Goal: Contribute content: Contribute content

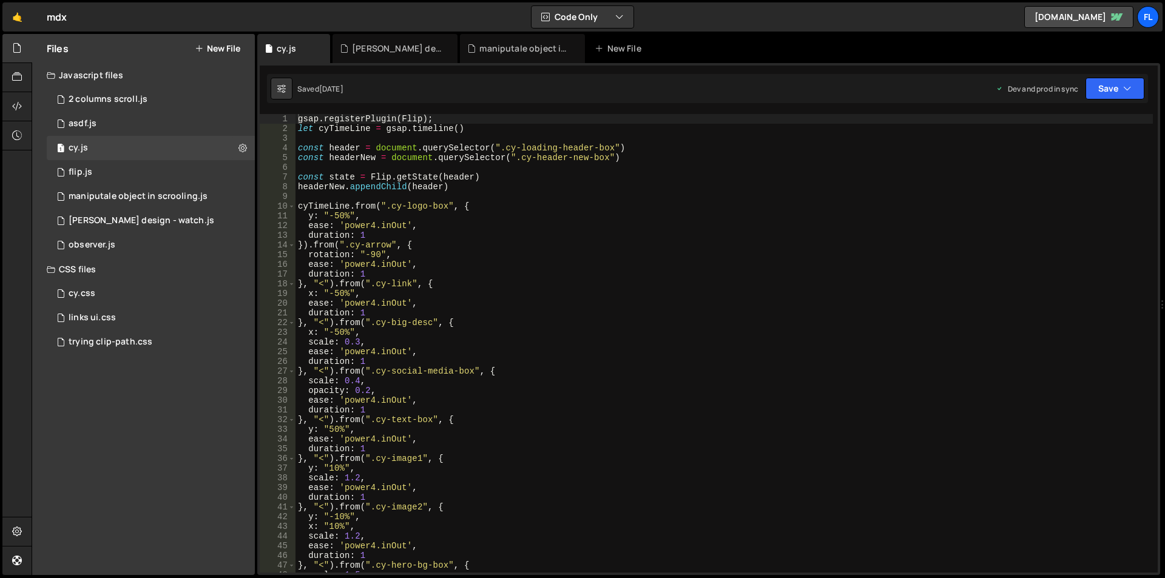
click at [203, 46] on icon at bounding box center [199, 49] width 8 height 10
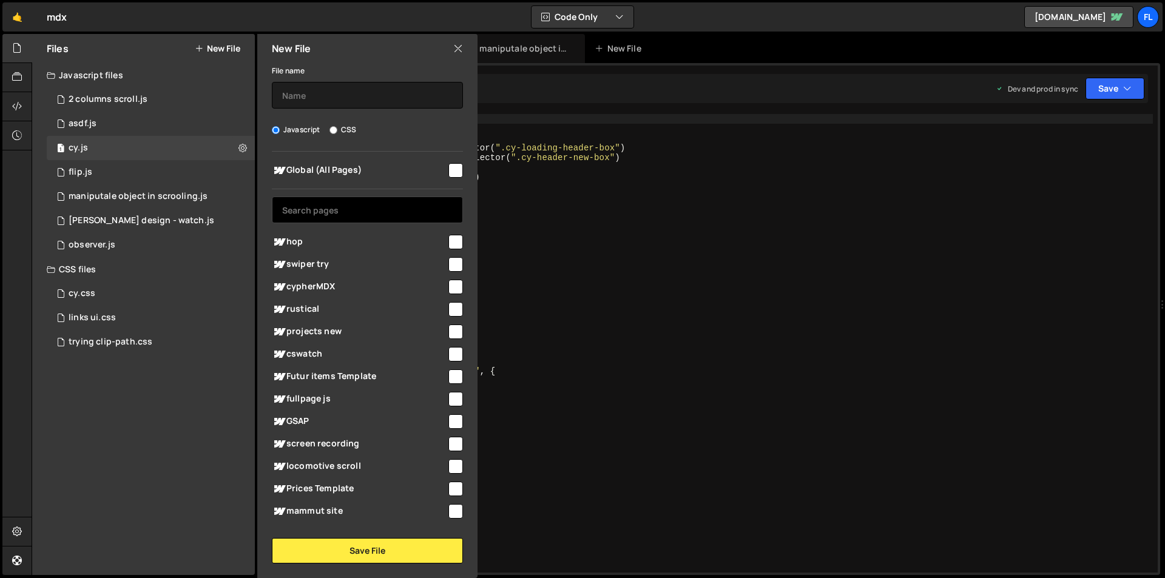
click at [315, 214] on input "text" at bounding box center [367, 210] width 191 height 27
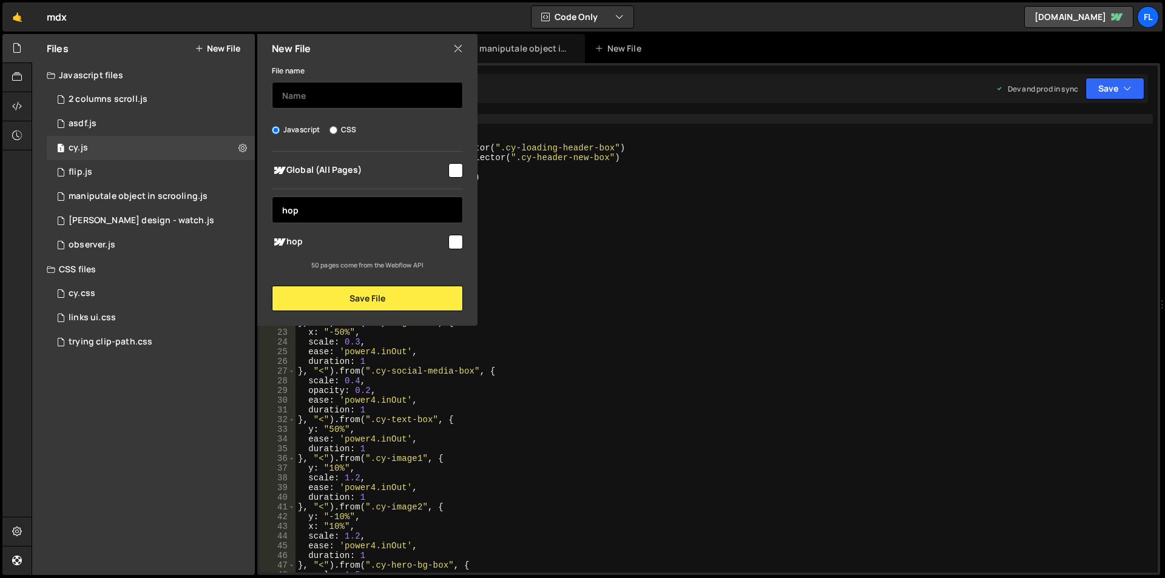
type input "hop"
click at [315, 99] on input "text" at bounding box center [367, 95] width 191 height 27
type input "hop"
drag, startPoint x: 306, startPoint y: 212, endPoint x: 260, endPoint y: 212, distance: 45.5
click at [260, 212] on div "Global (All Pages) hop hop" at bounding box center [367, 211] width 220 height 119
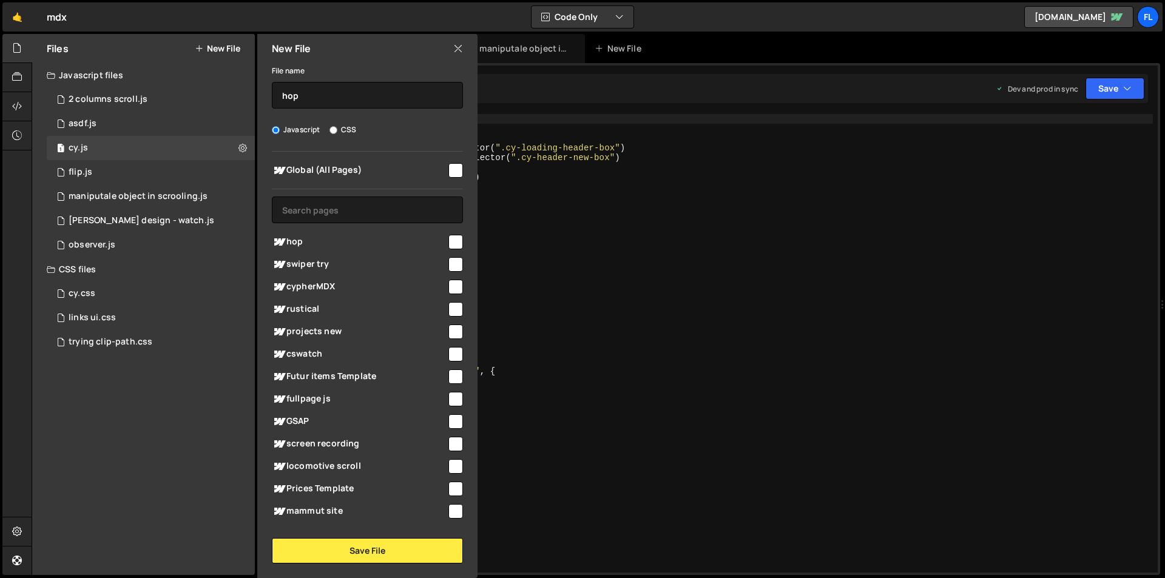
click at [292, 238] on span "hop" at bounding box center [359, 242] width 175 height 15
checkbox input "true"
click at [343, 553] on button "Save File" at bounding box center [367, 550] width 191 height 25
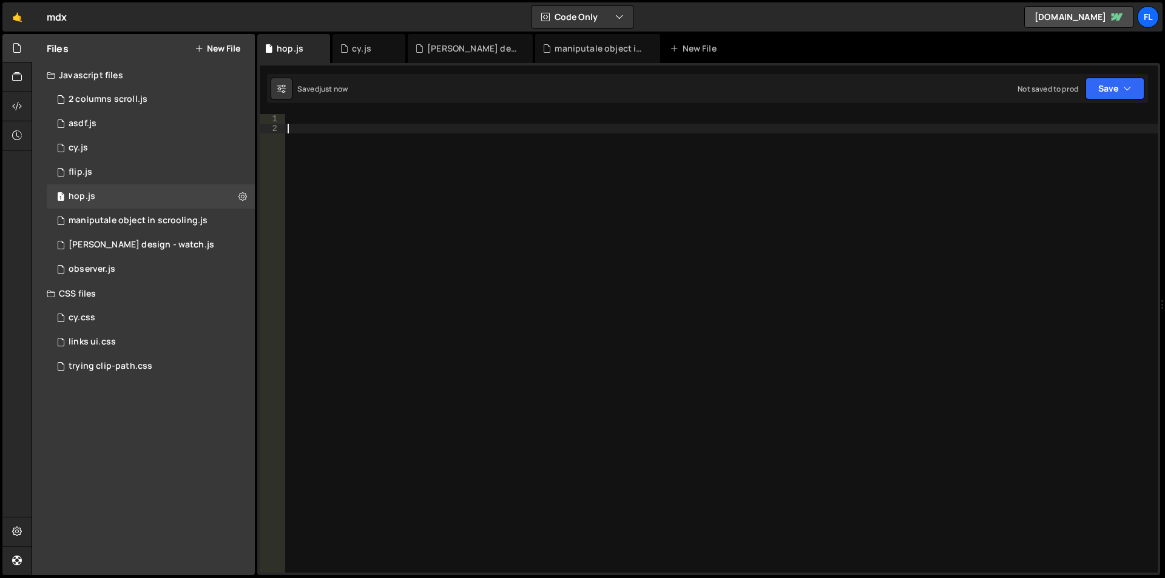
click at [391, 147] on div at bounding box center [721, 353] width 873 height 478
click at [394, 124] on div at bounding box center [721, 353] width 873 height 478
click at [396, 123] on div at bounding box center [721, 353] width 873 height 478
click at [558, 135] on div at bounding box center [721, 353] width 873 height 478
click at [362, 129] on div at bounding box center [721, 353] width 873 height 478
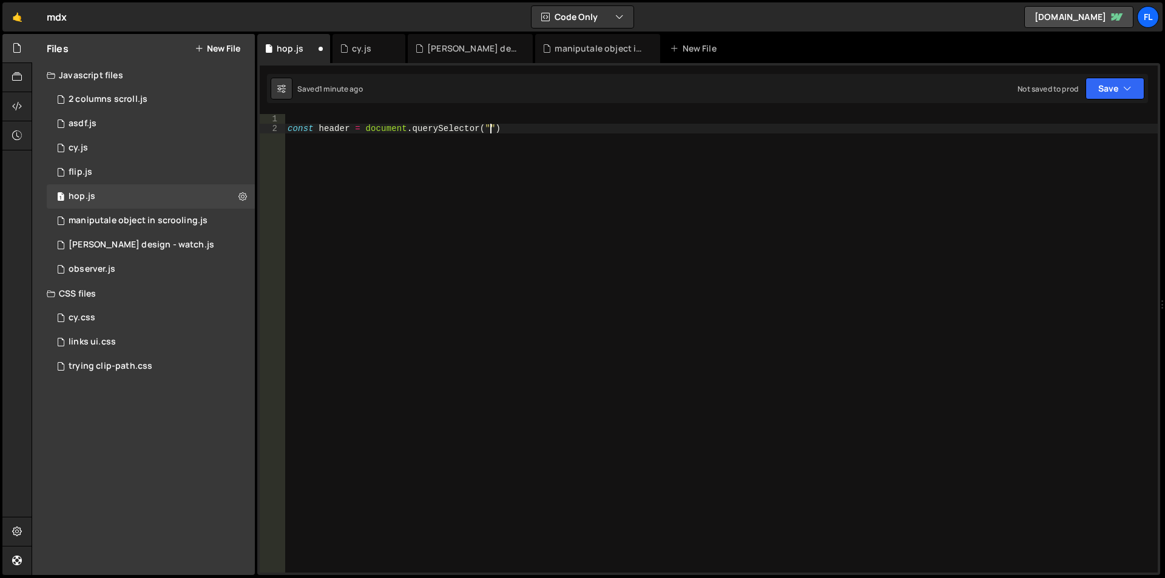
scroll to position [0, 14]
click at [496, 129] on div "const header = document . querySelector ( "." )" at bounding box center [721, 353] width 873 height 478
paste textarea "hop-hero-header-starter"
type textarea "const header = document.querySelector(".hop-hero-header-starter")"
click at [646, 128] on div "const header = document . querySelector ( ".hop-hero-header-starter" )" at bounding box center [721, 353] width 873 height 478
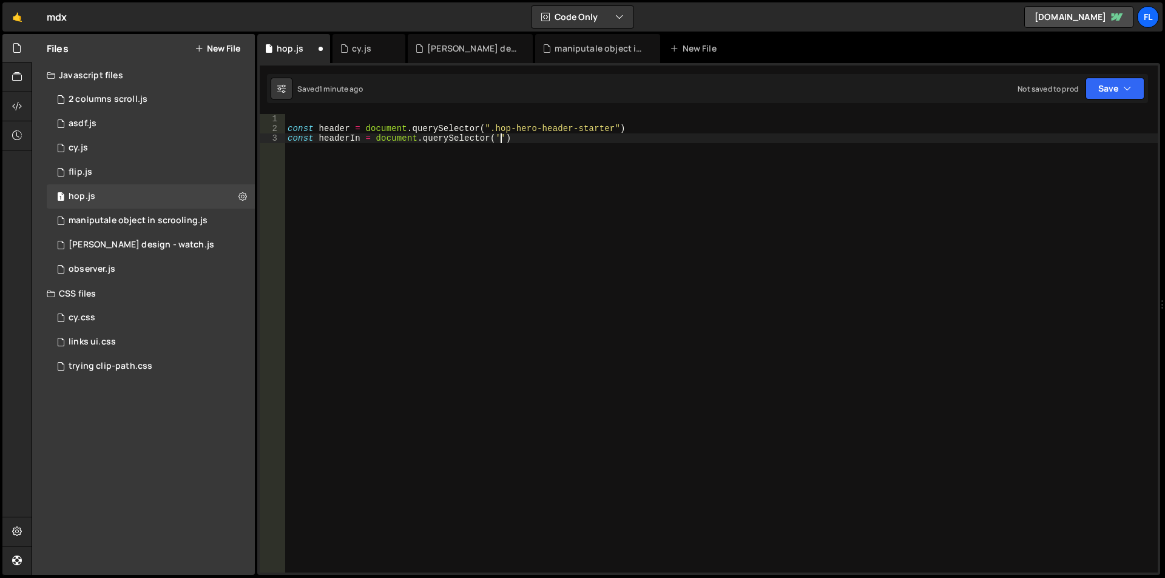
scroll to position [0, 15]
click at [505, 139] on div "const header = document . querySelector ( ".hop-hero-header-starter" ) const he…" at bounding box center [721, 353] width 873 height 478
paste textarea "hop-hero-upper-part"
type textarea "const headerIn = document.querySelector('.hop-hero-upper-part')"
click at [640, 146] on div "const header = document . querySelector ( ".hop-hero-header-starter" ) const he…" at bounding box center [721, 353] width 873 height 478
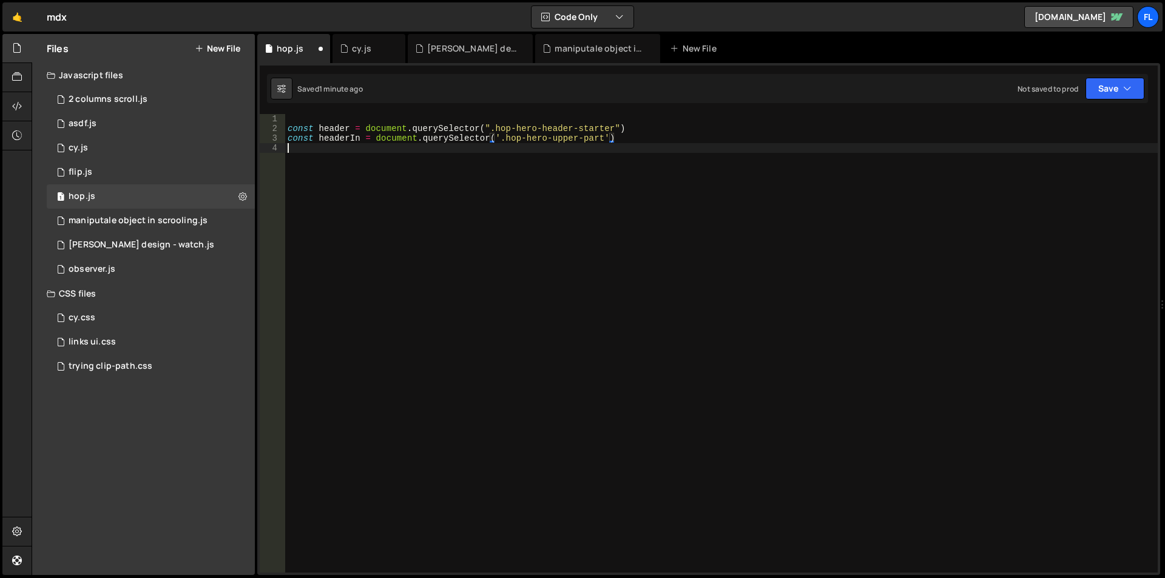
scroll to position [0, 0]
click at [444, 48] on div "[PERSON_NAME] design - watch.js" at bounding box center [472, 48] width 91 height 12
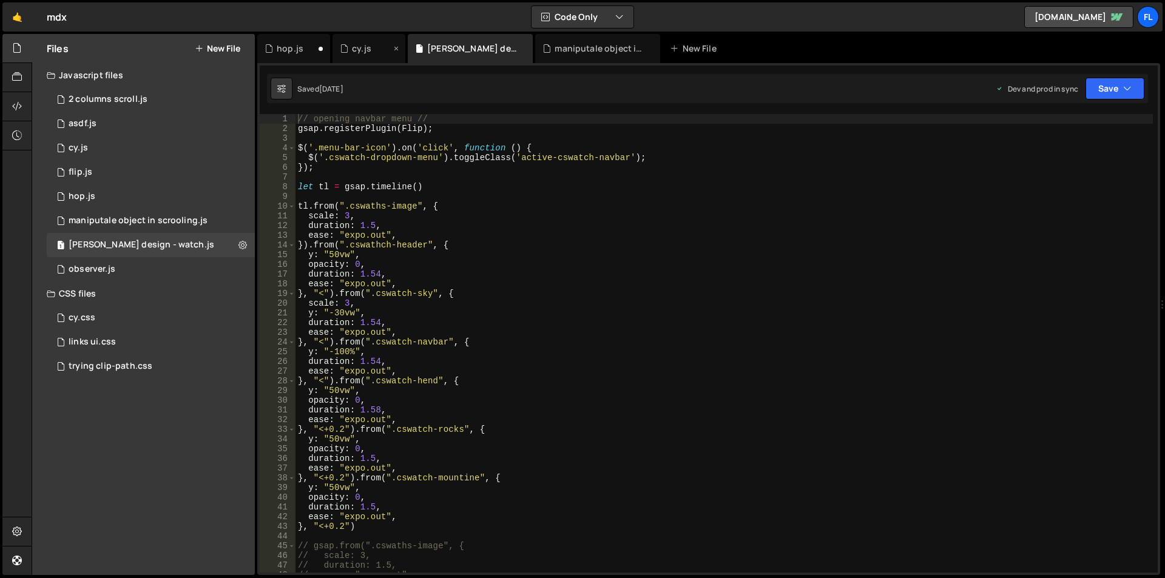
click at [351, 50] on div "cy.js" at bounding box center [365, 48] width 51 height 12
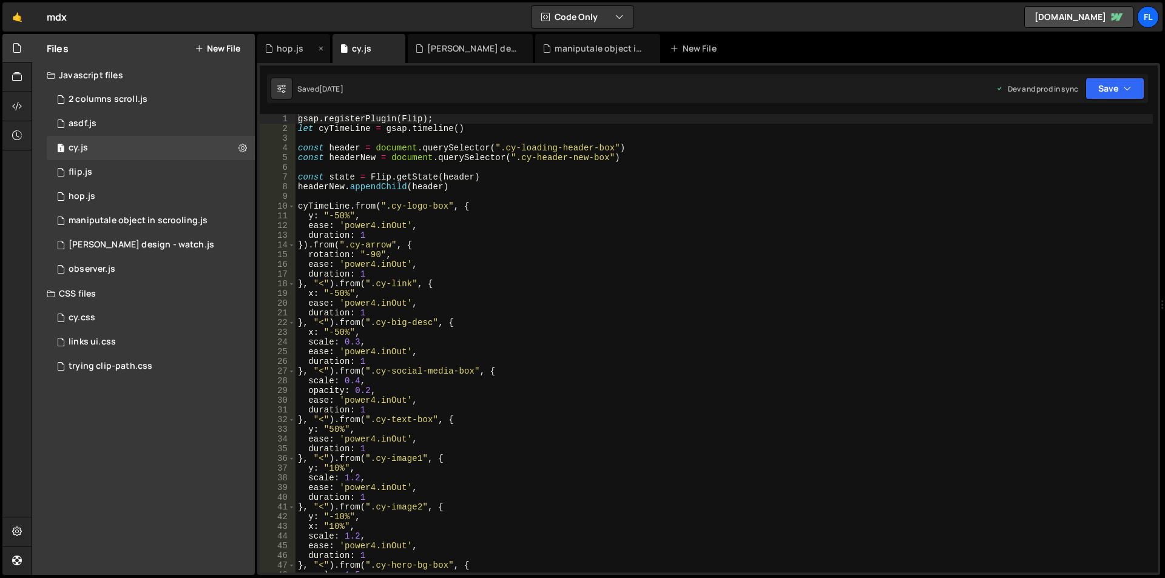
click at [289, 49] on div "hop.js" at bounding box center [290, 48] width 27 height 12
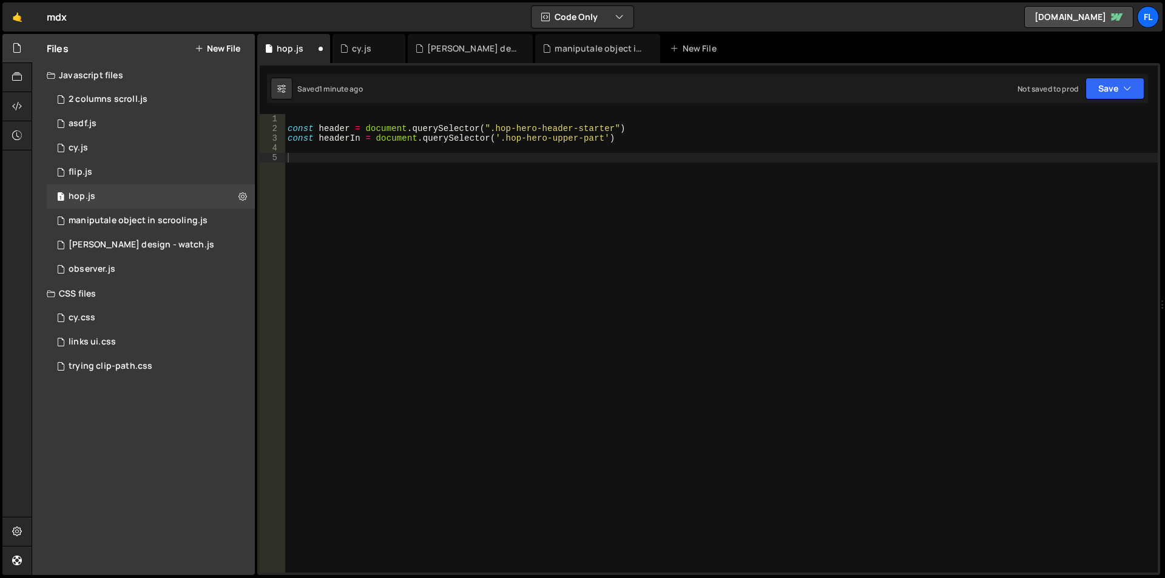
click at [414, 197] on div "const header = document . querySelector ( ".hop-hero-header-starter" ) const he…" at bounding box center [721, 353] width 873 height 478
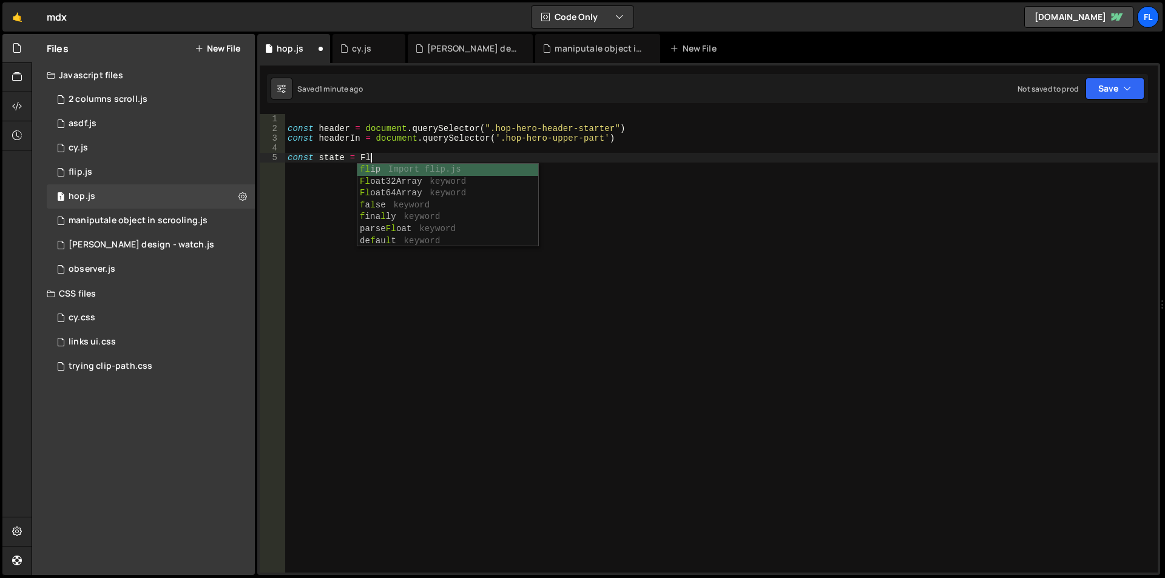
scroll to position [0, 5]
click at [350, 50] on div "cy.js" at bounding box center [365, 48] width 51 height 12
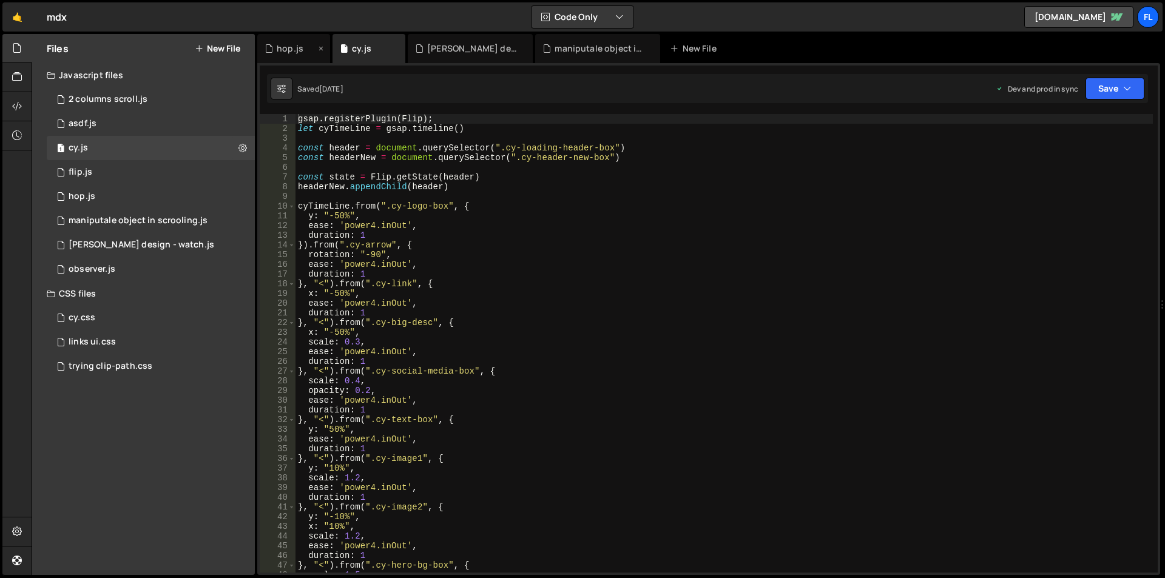
click at [296, 49] on div "hop.js" at bounding box center [290, 48] width 27 height 12
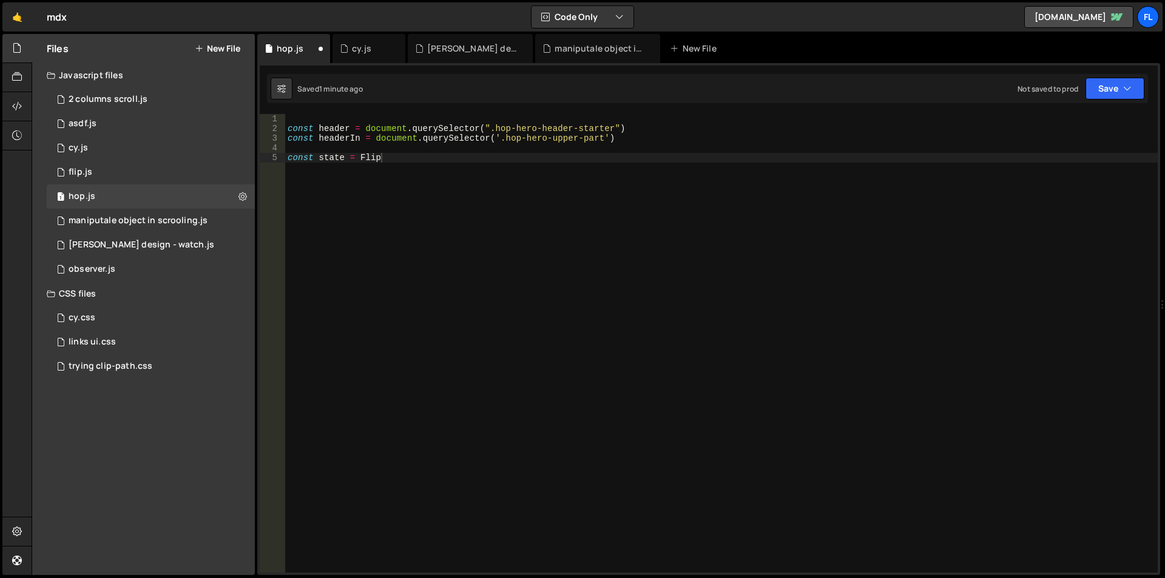
click at [426, 159] on div "const header = document . querySelector ( ".hop-hero-header-starter" ) const he…" at bounding box center [721, 353] width 873 height 478
type textarea "const state = Flip.getState(header)"
click at [352, 58] on div "cy.js" at bounding box center [369, 48] width 73 height 29
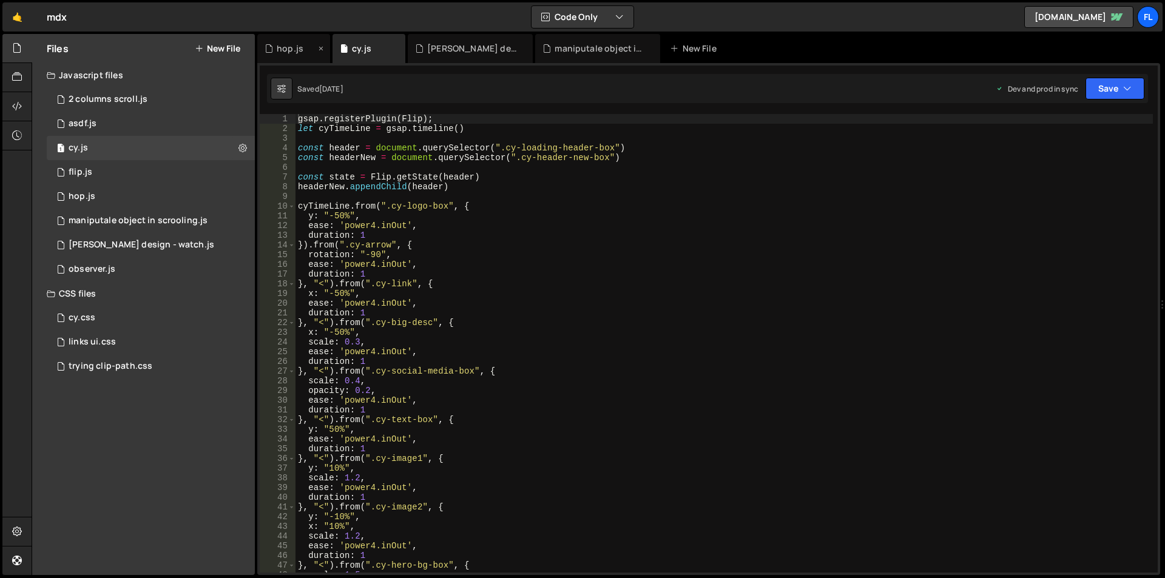
click at [294, 50] on div "hop.js" at bounding box center [290, 48] width 27 height 12
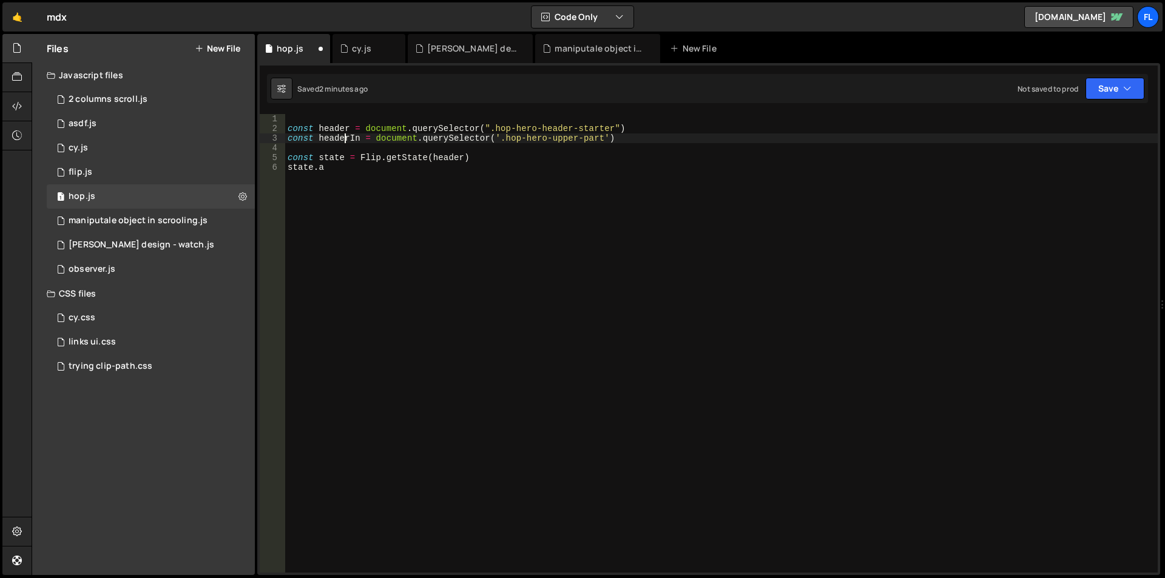
click at [342, 141] on div "const header = document . querySelector ( ".hop-hero-header-starter" ) const he…" at bounding box center [721, 353] width 873 height 478
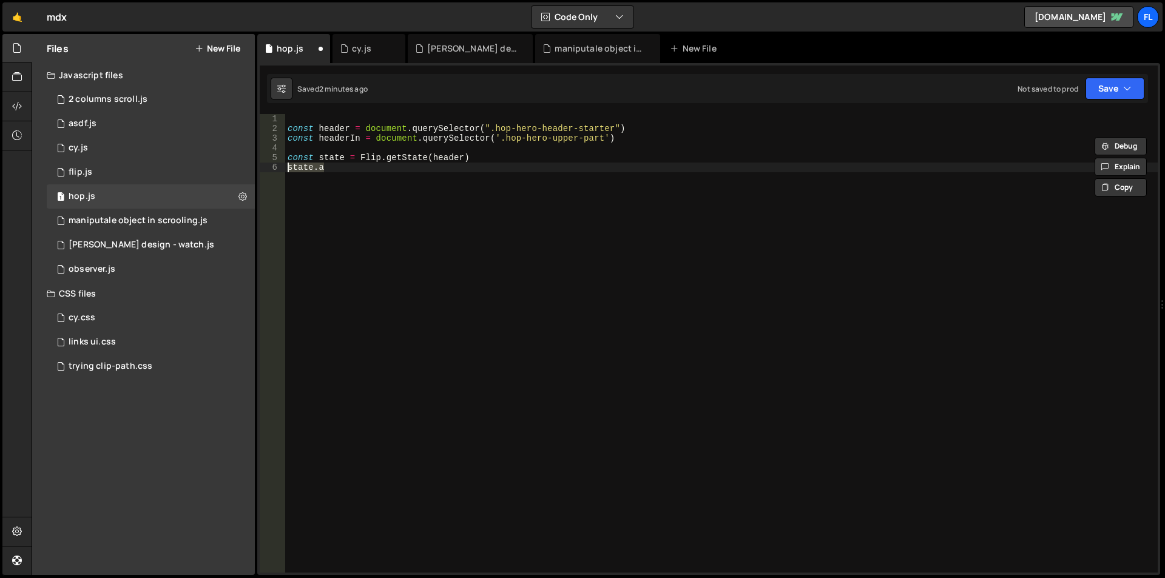
drag, startPoint x: 324, startPoint y: 167, endPoint x: 289, endPoint y: 171, distance: 35.4
click at [289, 171] on div "const header = document . querySelector ( ".hop-hero-header-starter" ) const he…" at bounding box center [721, 353] width 873 height 478
paste textarea "headerIn"
click at [342, 171] on div "const header = document . querySelector ( ".hop-hero-header-starter" ) const he…" at bounding box center [721, 353] width 873 height 478
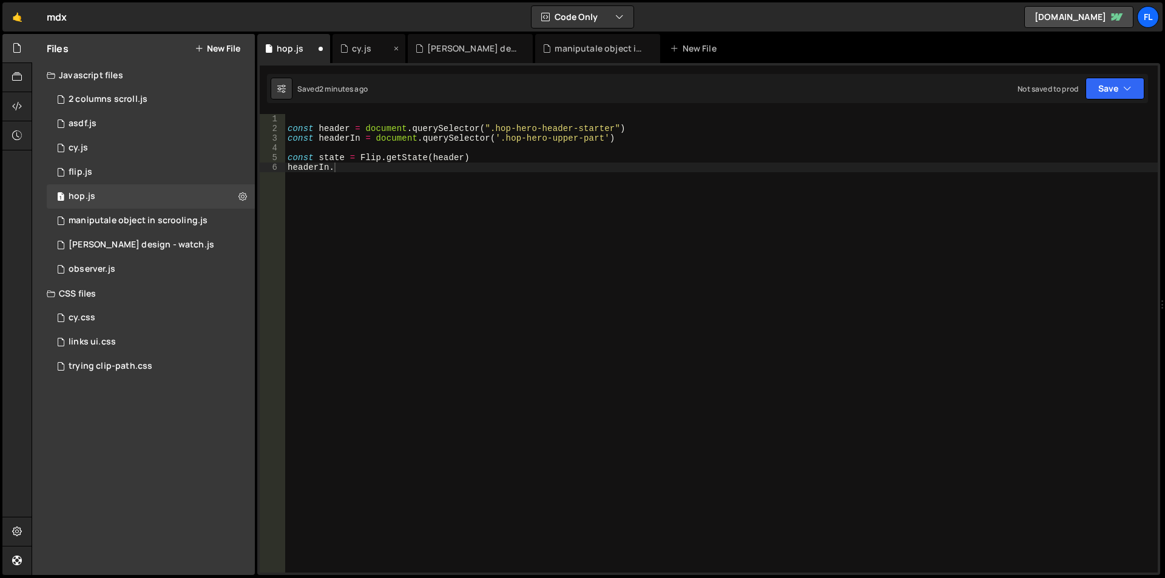
click at [358, 56] on div "cy.js" at bounding box center [369, 48] width 73 height 29
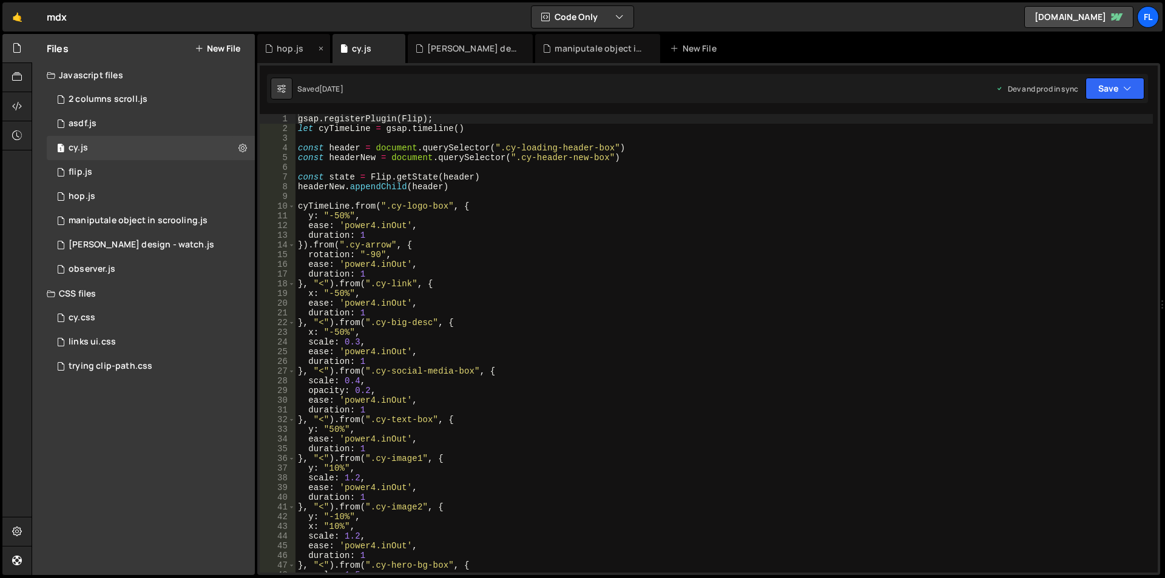
click at [296, 49] on div "hop.js" at bounding box center [290, 48] width 27 height 12
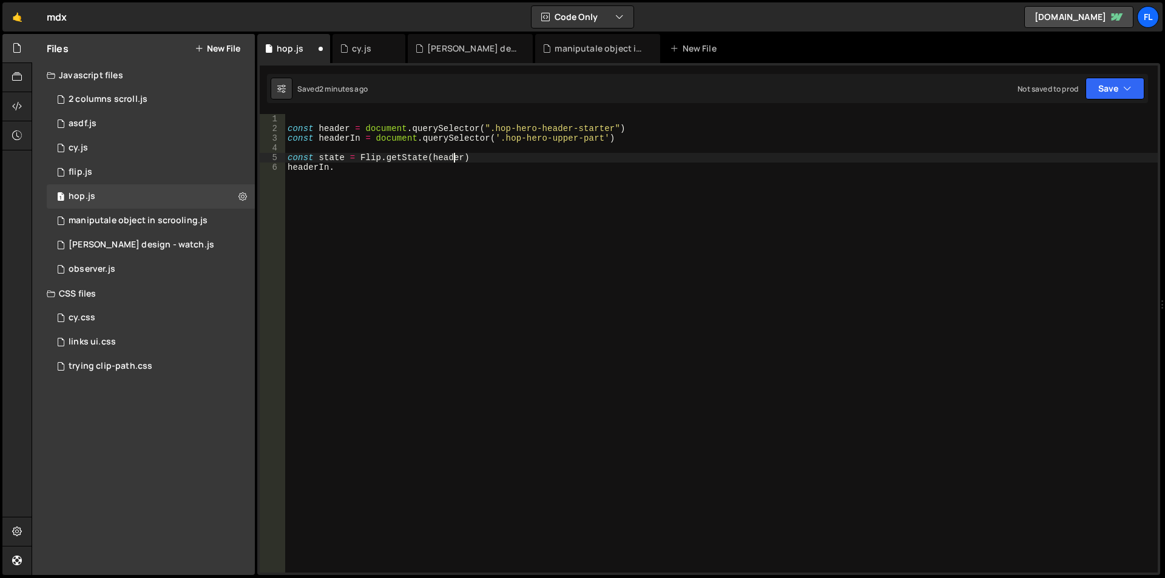
click at [452, 162] on div "const header = document . querySelector ( ".hop-hero-header-starter" ) const he…" at bounding box center [721, 353] width 873 height 478
click at [451, 167] on div "const header = document . querySelector ( ".hop-hero-header-starter" ) const he…" at bounding box center [721, 353] width 873 height 478
click at [351, 43] on div "cy.js" at bounding box center [365, 48] width 51 height 12
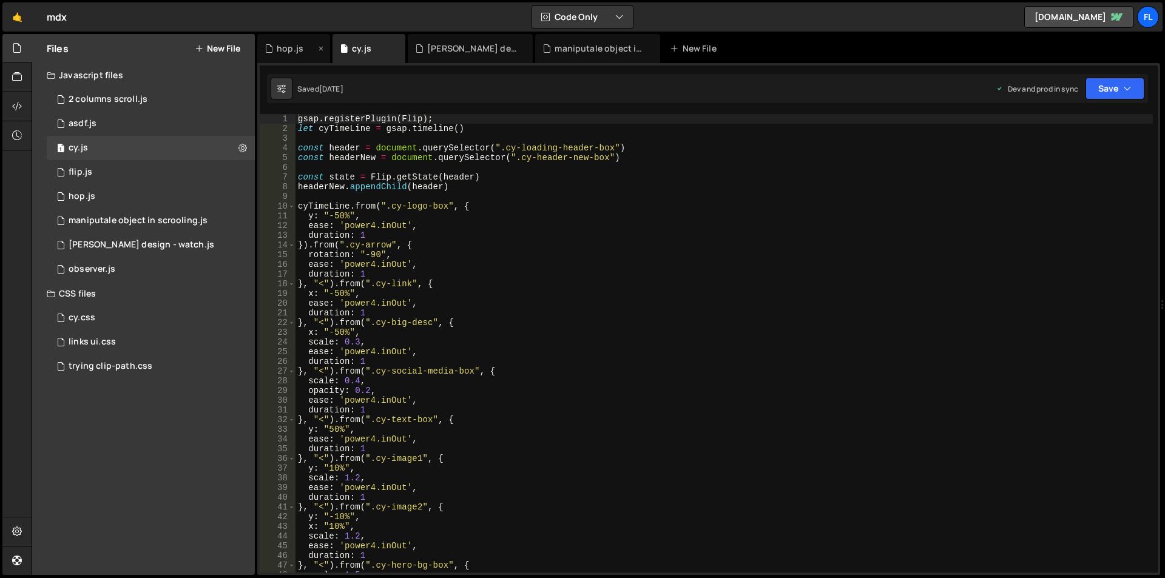
click at [299, 50] on div "hop.js" at bounding box center [290, 48] width 27 height 12
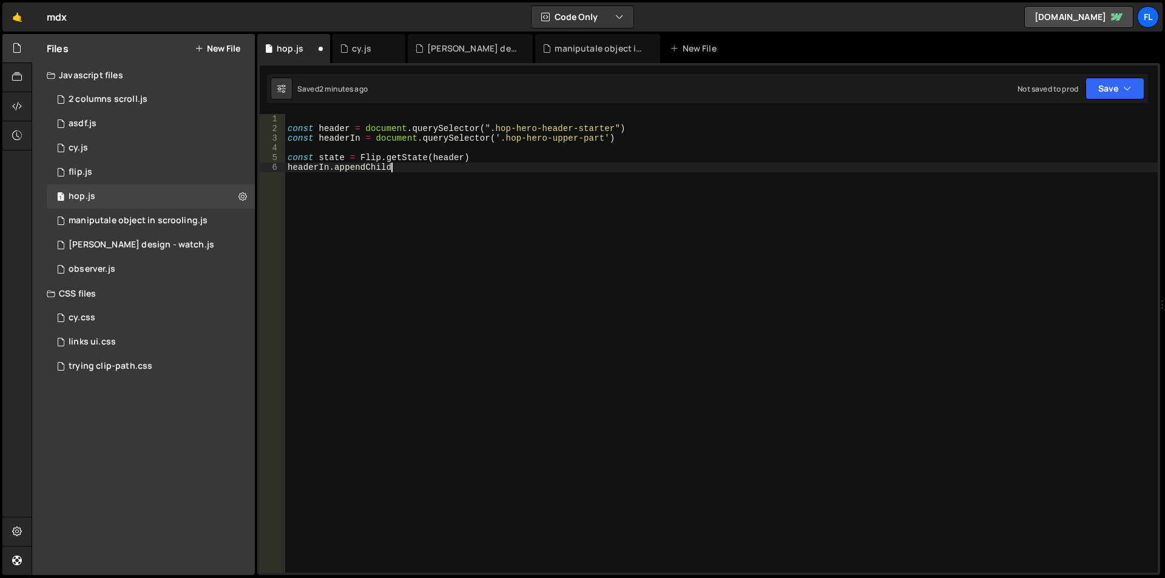
click at [405, 172] on div "const header = document . querySelector ( ".hop-hero-header-starter" ) const he…" at bounding box center [721, 353] width 873 height 478
click at [405, 241] on div "const header = document . querySelector ( ".hop-hero-header-starter" ) const he…" at bounding box center [721, 353] width 873 height 478
type textarea "headerIn.appendChild(header)"
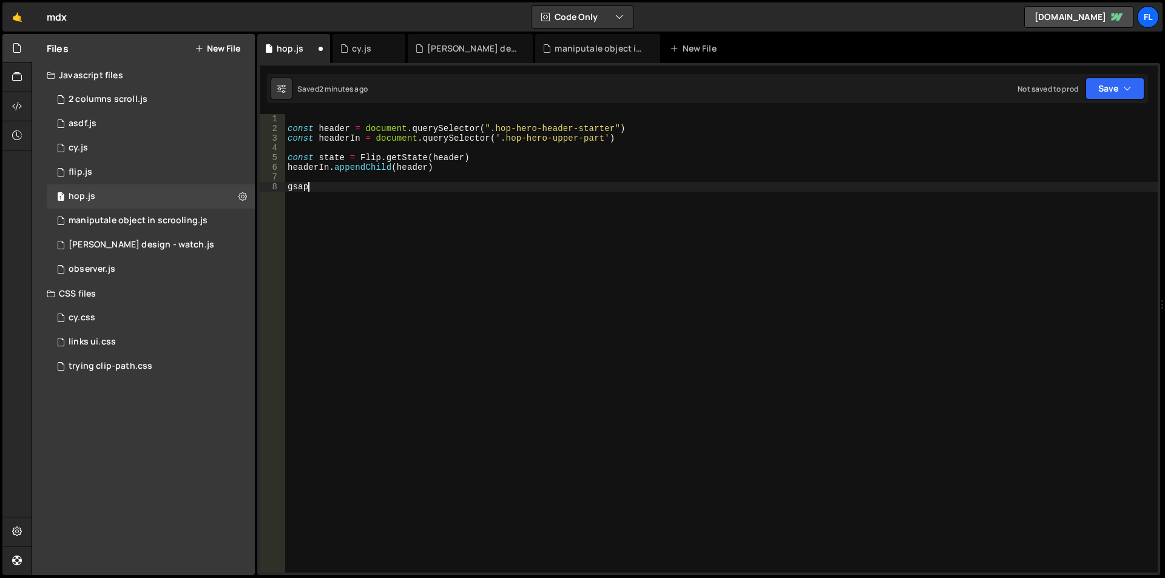
scroll to position [0, 1]
click at [358, 51] on div "cy.js" at bounding box center [361, 48] width 19 height 12
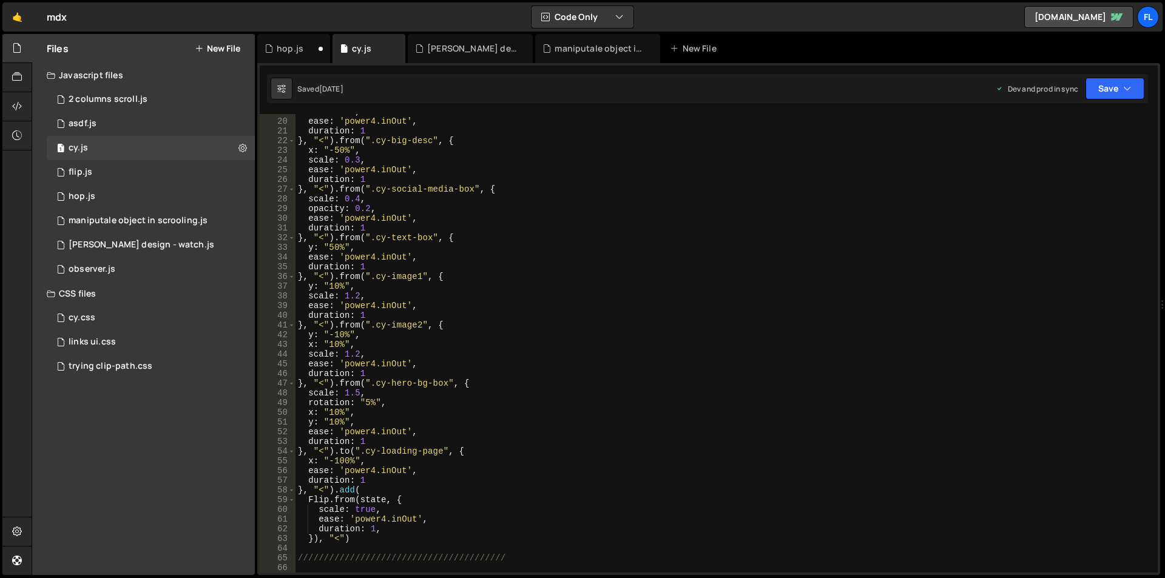
scroll to position [218, 0]
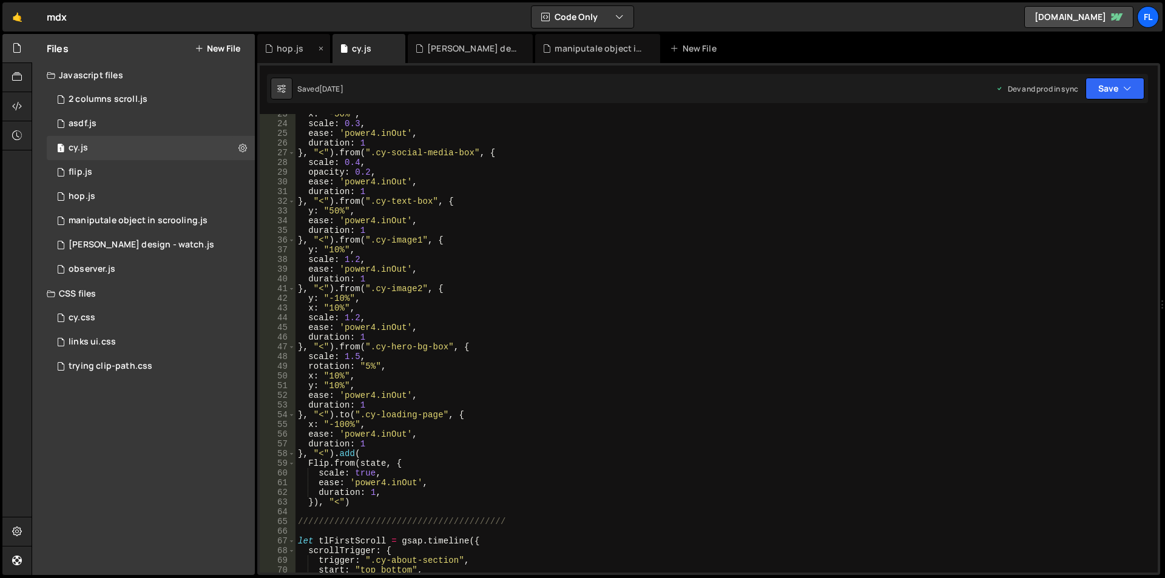
click at [300, 53] on div "hop.js" at bounding box center [290, 48] width 27 height 12
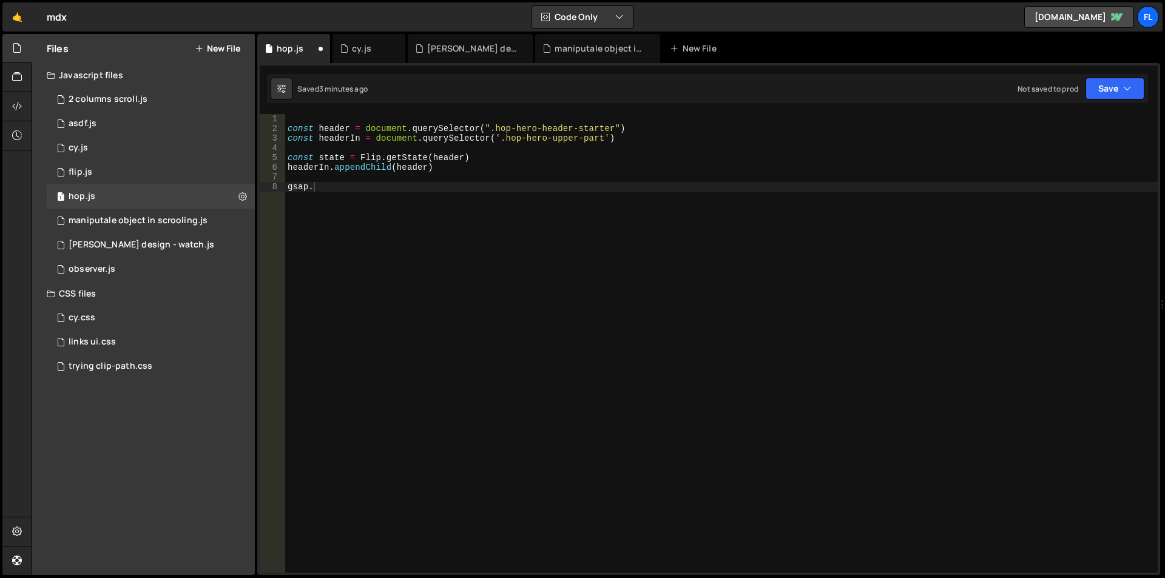
click at [388, 192] on div "const header = document . querySelector ( ".hop-hero-header-starter" ) const he…" at bounding box center [721, 353] width 873 height 478
type textarea ")"
click at [366, 50] on div "cy.js" at bounding box center [361, 48] width 19 height 12
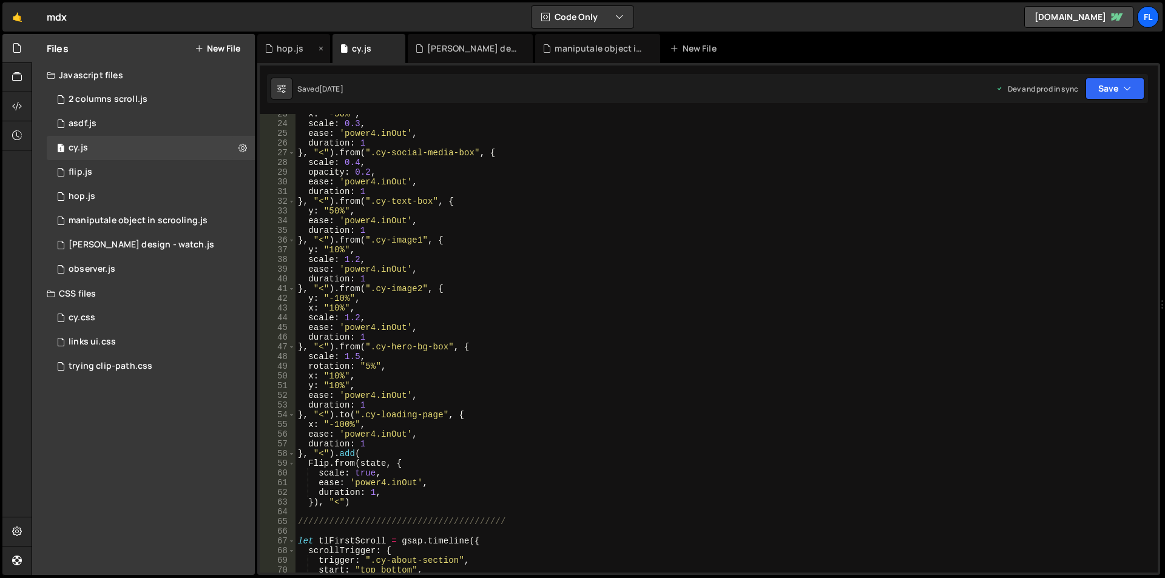
click at [280, 47] on div "hop.js" at bounding box center [290, 48] width 27 height 12
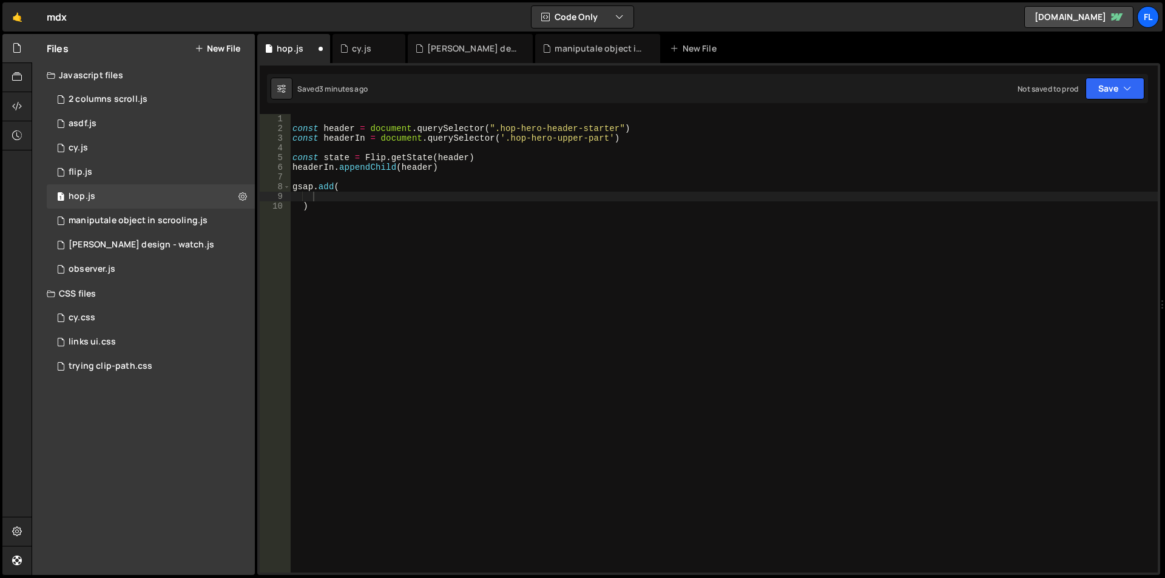
type textarea ")"
click at [571, 214] on div "const header = document . querySelector ( ".hop-hero-header-starter" ) const he…" at bounding box center [724, 353] width 868 height 478
click at [512, 199] on div "const header = document . querySelector ( ".hop-hero-header-starter" ) const he…" at bounding box center [724, 353] width 868 height 478
click at [357, 46] on div "cy.js" at bounding box center [361, 48] width 19 height 12
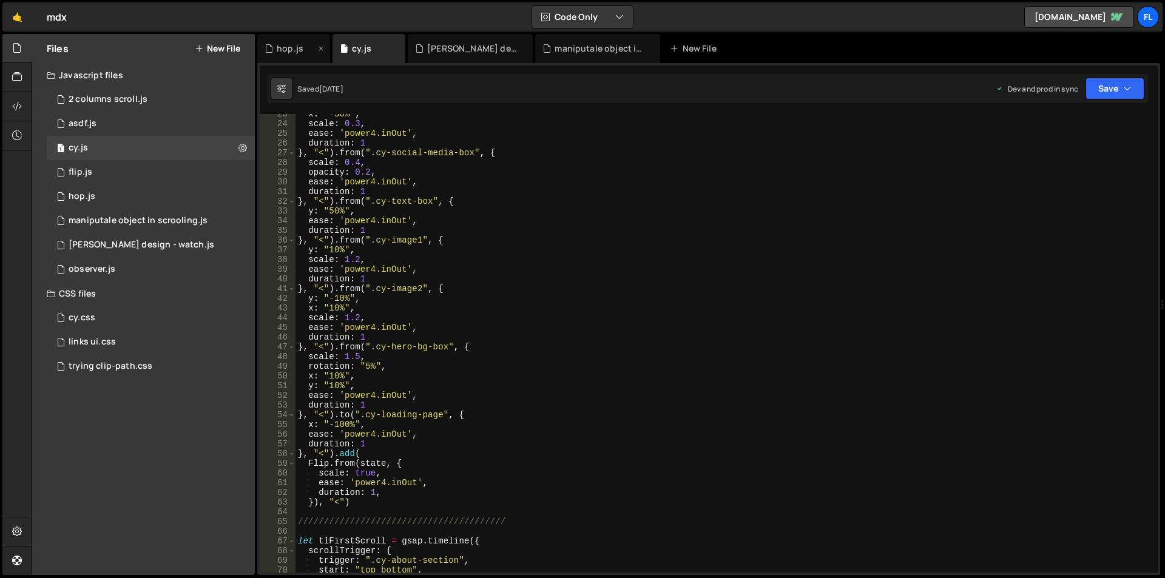
click at [301, 51] on div "hop.js" at bounding box center [290, 48] width 27 height 12
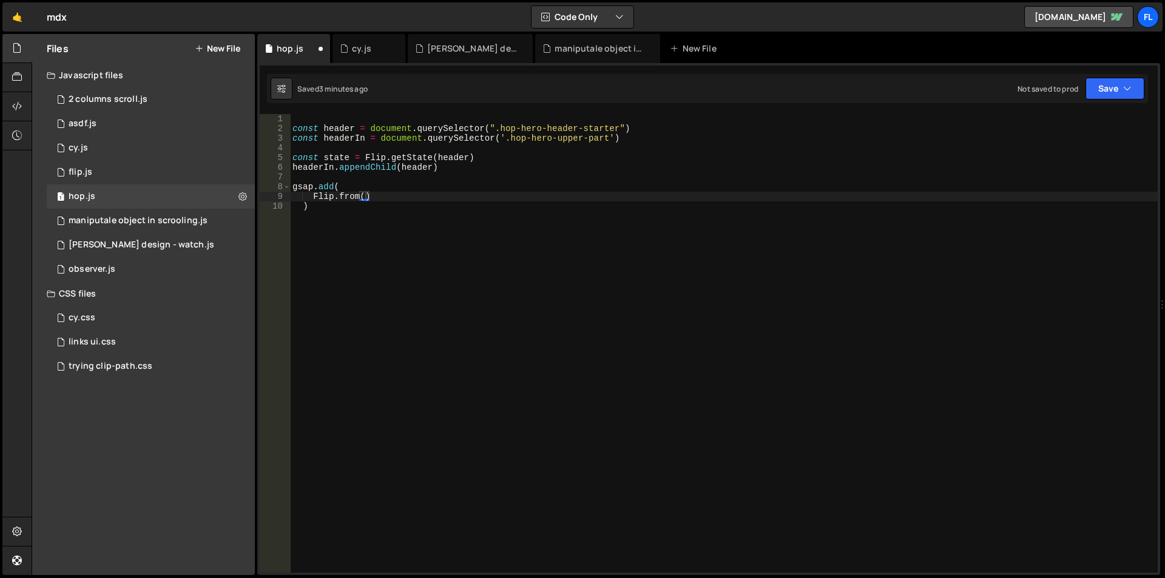
click at [365, 197] on div "const header = document . querySelector ( ".hop-hero-header-starter" ) const he…" at bounding box center [724, 353] width 868 height 478
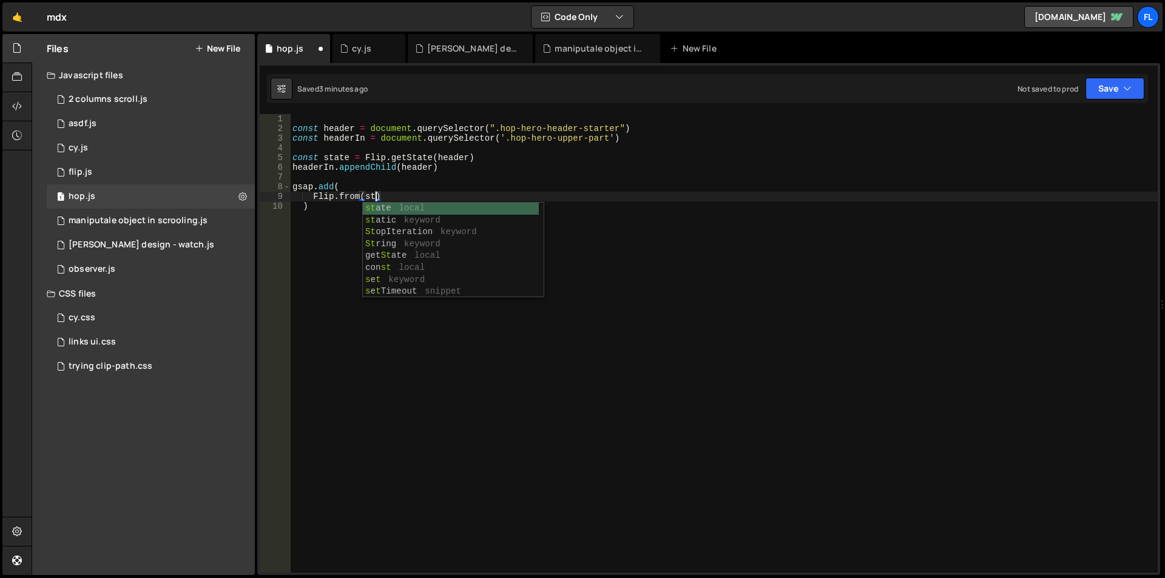
scroll to position [0, 7]
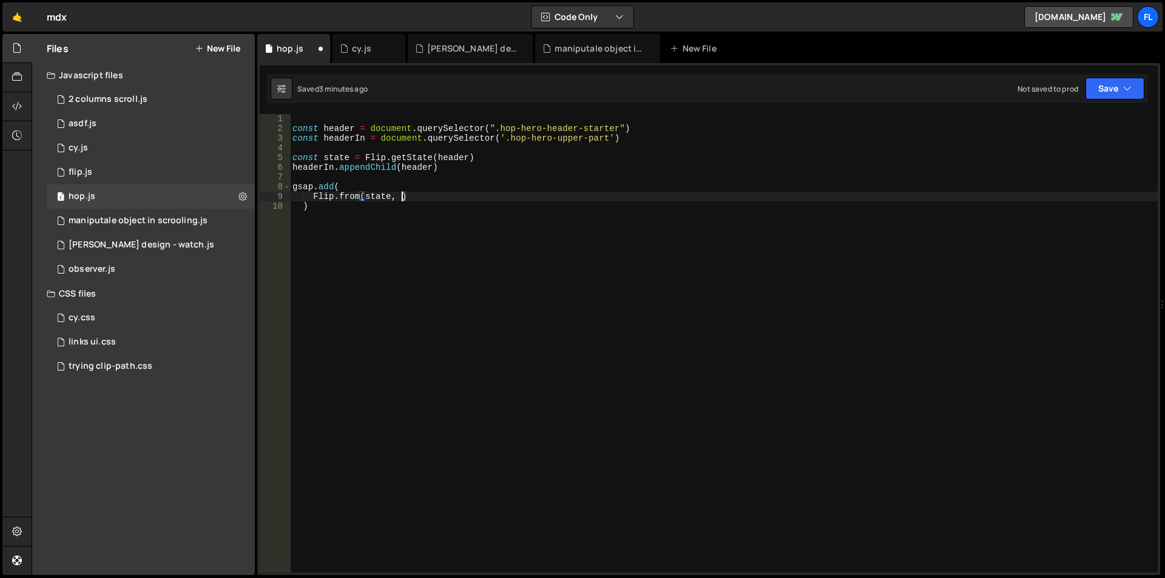
type textarea "Flip.from(state, {)"
click at [355, 49] on div "cy.js" at bounding box center [361, 48] width 19 height 12
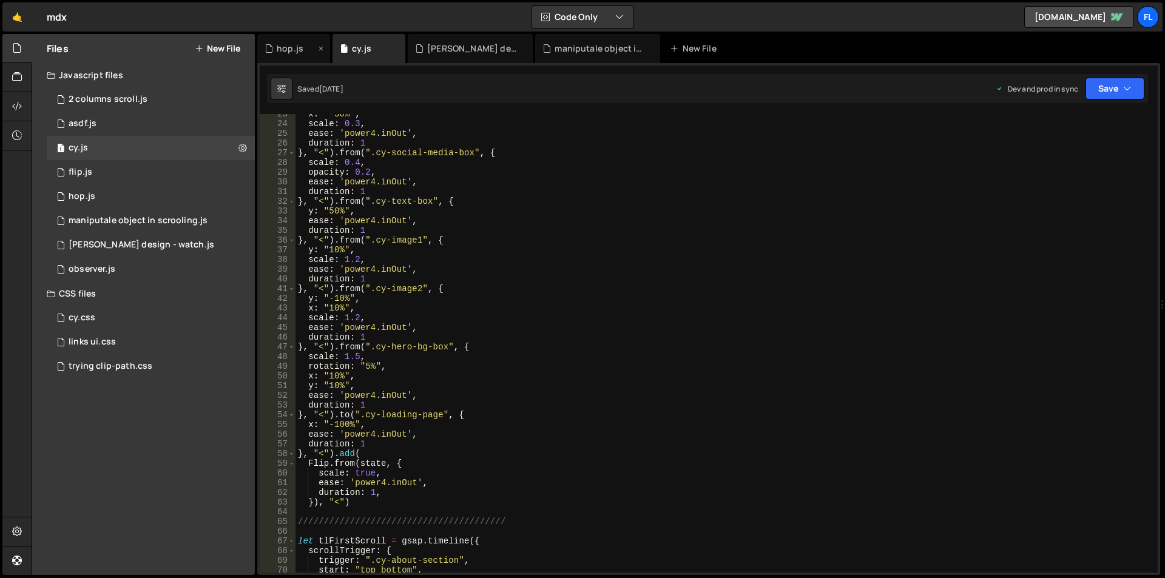
click at [294, 54] on div "hop.js" at bounding box center [290, 48] width 27 height 12
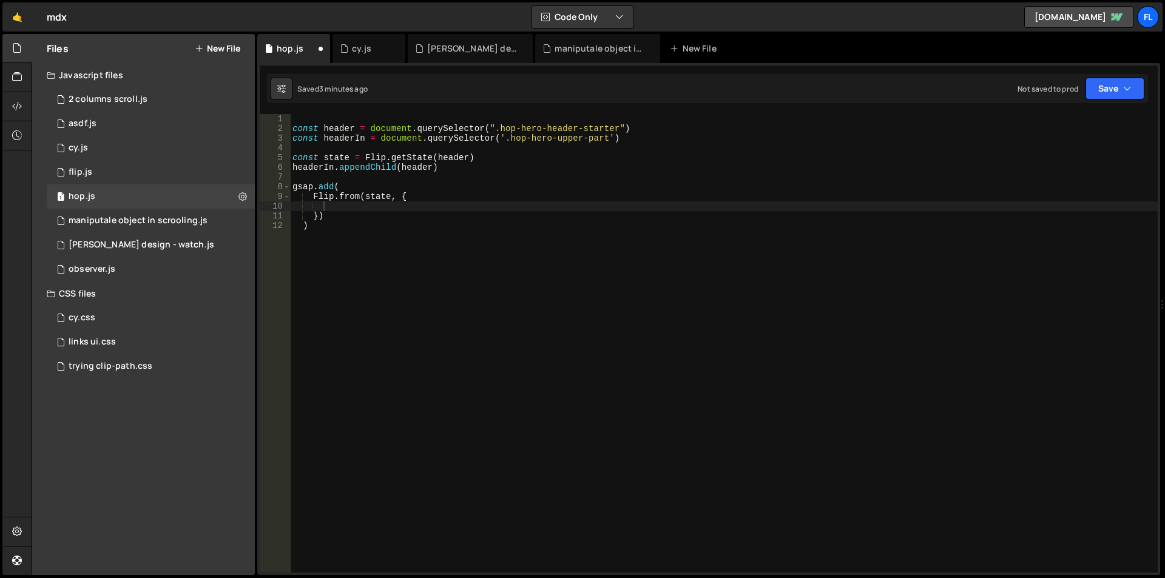
click at [359, 206] on div "const header = document . querySelector ( ".hop-hero-header-starter" ) const he…" at bounding box center [724, 353] width 868 height 478
type textarea "scale: true,"
click at [373, 220] on div "const header = document . querySelector ( ".hop-hero-header-starter" ) const he…" at bounding box center [724, 353] width 868 height 478
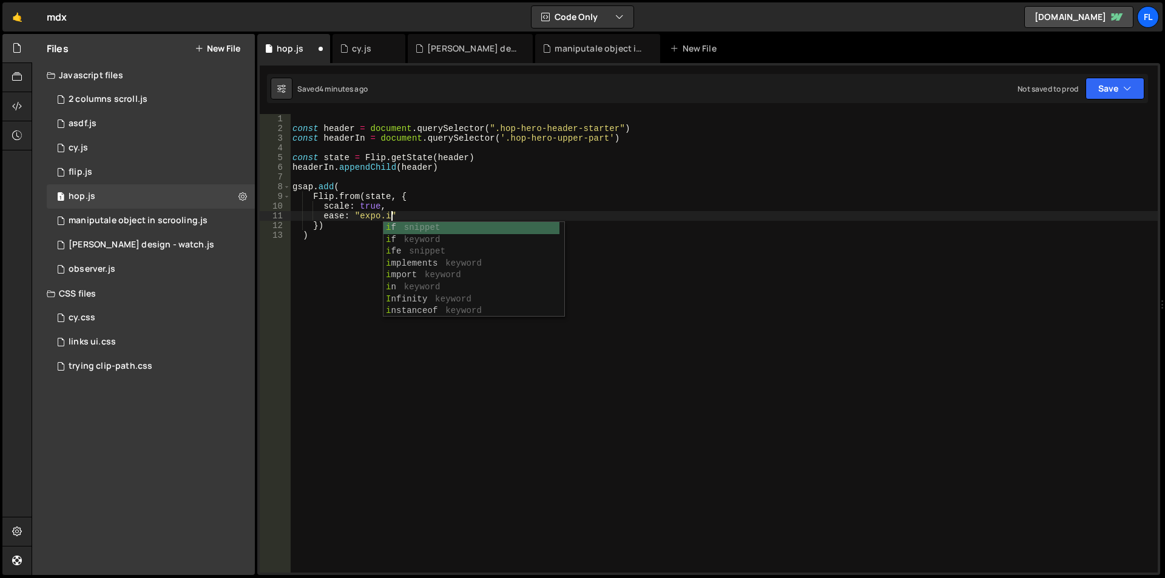
scroll to position [0, 7]
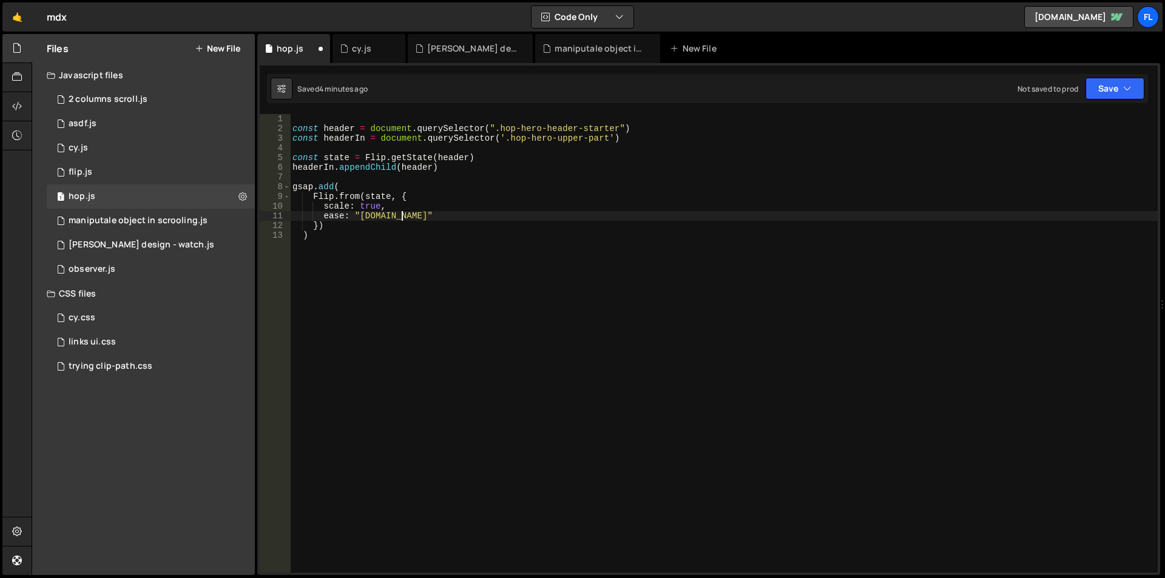
click at [427, 212] on div "const header = document . querySelector ( ".hop-hero-header-starter" ) const he…" at bounding box center [724, 353] width 868 height 478
type textarea "ease: "[DOMAIN_NAME]","
drag, startPoint x: 596, startPoint y: 238, endPoint x: 675, endPoint y: 217, distance: 81.7
click at [592, 240] on div "const header = document . querySelector ( ".hop-hero-header-starter" ) const he…" at bounding box center [724, 353] width 868 height 478
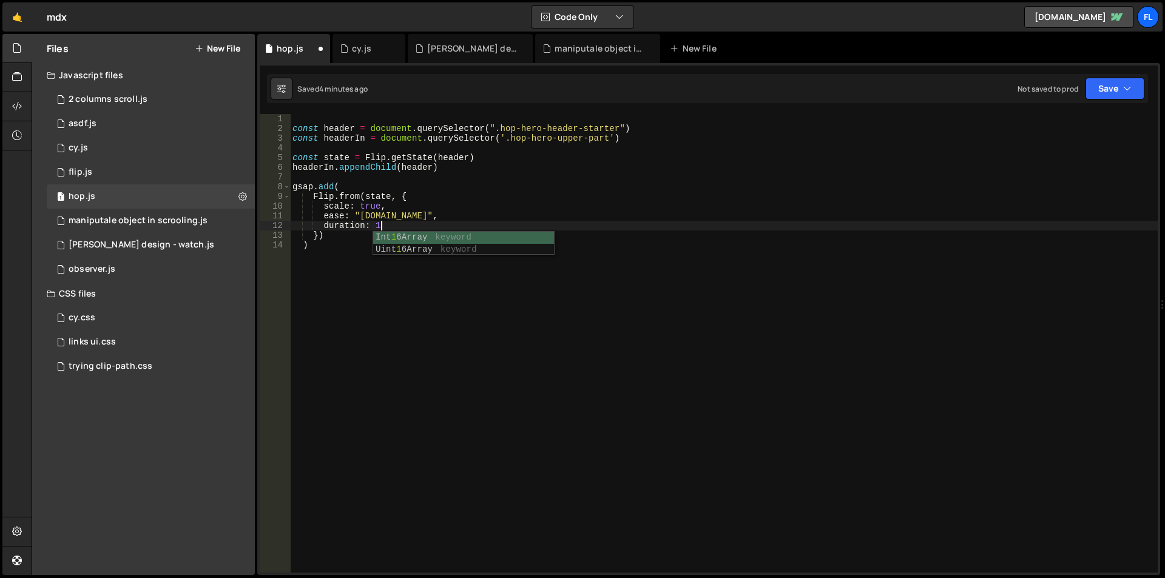
scroll to position [0, 2]
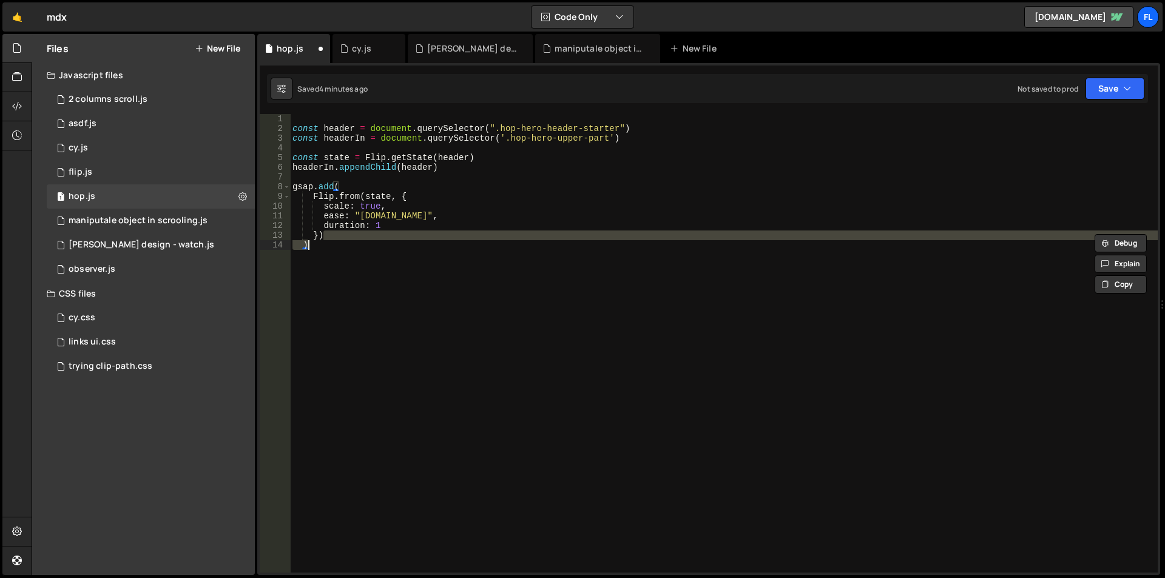
click at [365, 240] on div "const header = document . querySelector ( ".hop-hero-header-starter" ) const he…" at bounding box center [724, 343] width 868 height 459
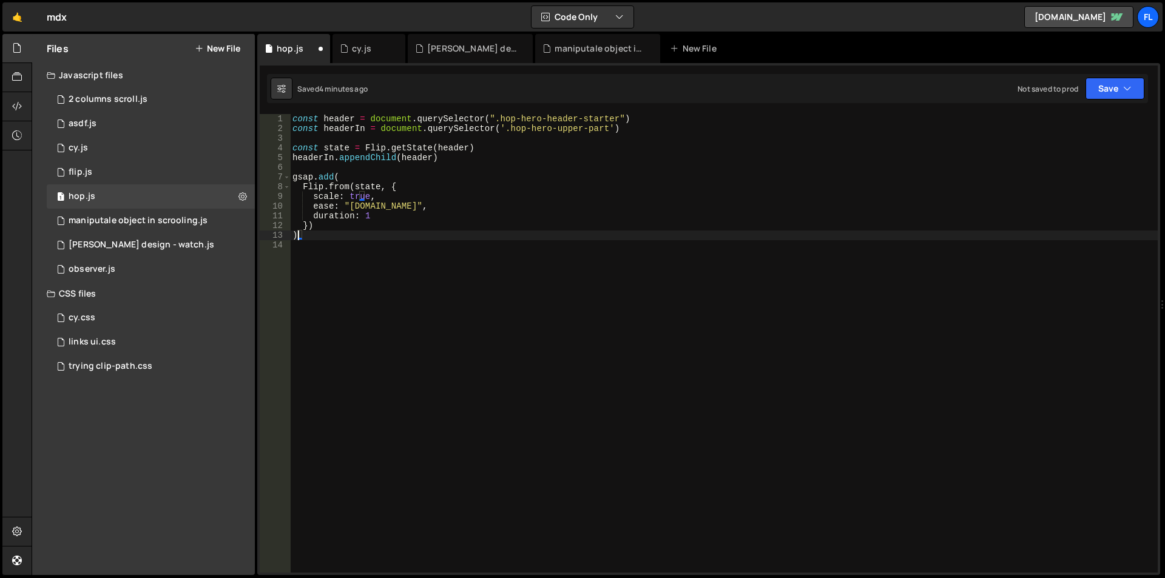
scroll to position [0, 0]
click at [379, 219] on div "const header = document . querySelector ( ".hop-hero-header-starter" ) const he…" at bounding box center [724, 353] width 868 height 478
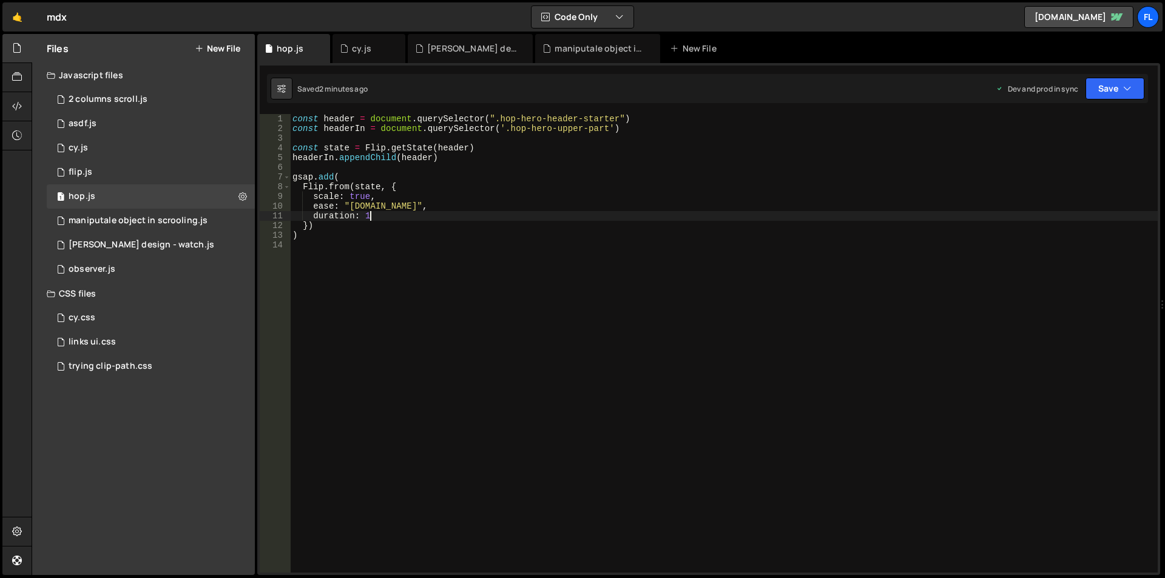
type textarea "duration: 1,"
click at [385, 227] on div "const header = document . querySelector ( ".hop-hero-header-starter" ) const he…" at bounding box center [724, 353] width 868 height 478
click at [393, 221] on div "const header = document . querySelector ( ".hop-hero-header-starter" ) const he…" at bounding box center [724, 353] width 868 height 478
click at [367, 218] on div "const header = document . querySelector ( ".hop-hero-header-starter" ) const he…" at bounding box center [724, 353] width 868 height 478
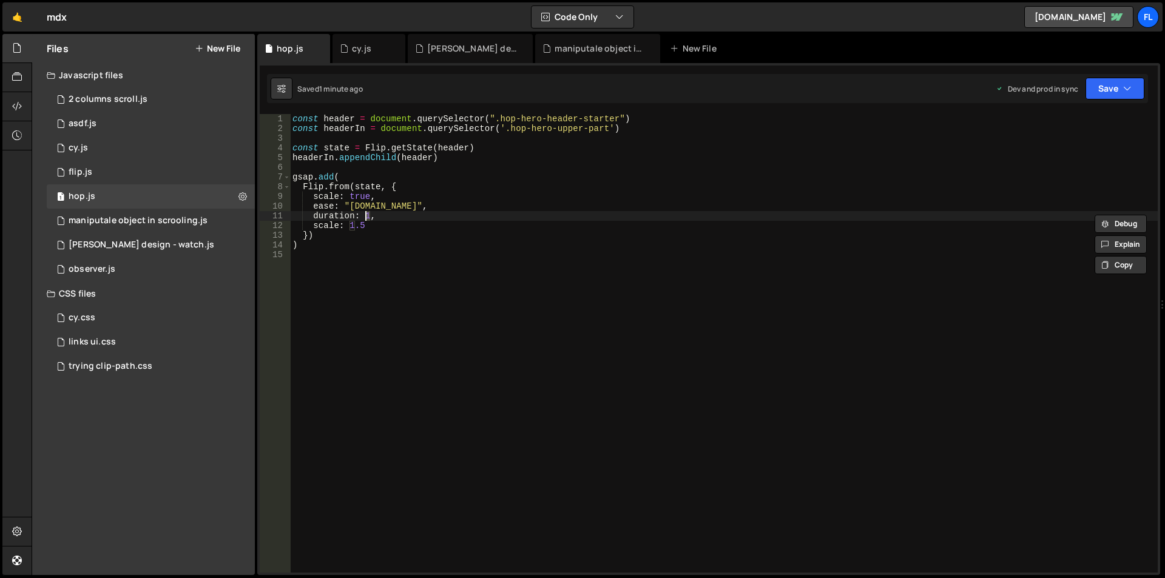
scroll to position [0, 5]
drag, startPoint x: 385, startPoint y: 208, endPoint x: 377, endPoint y: 208, distance: 7.9
click at [377, 208] on div "const header = document . querySelector ( ".hop-hero-header-starter" ) const he…" at bounding box center [724, 353] width 868 height 478
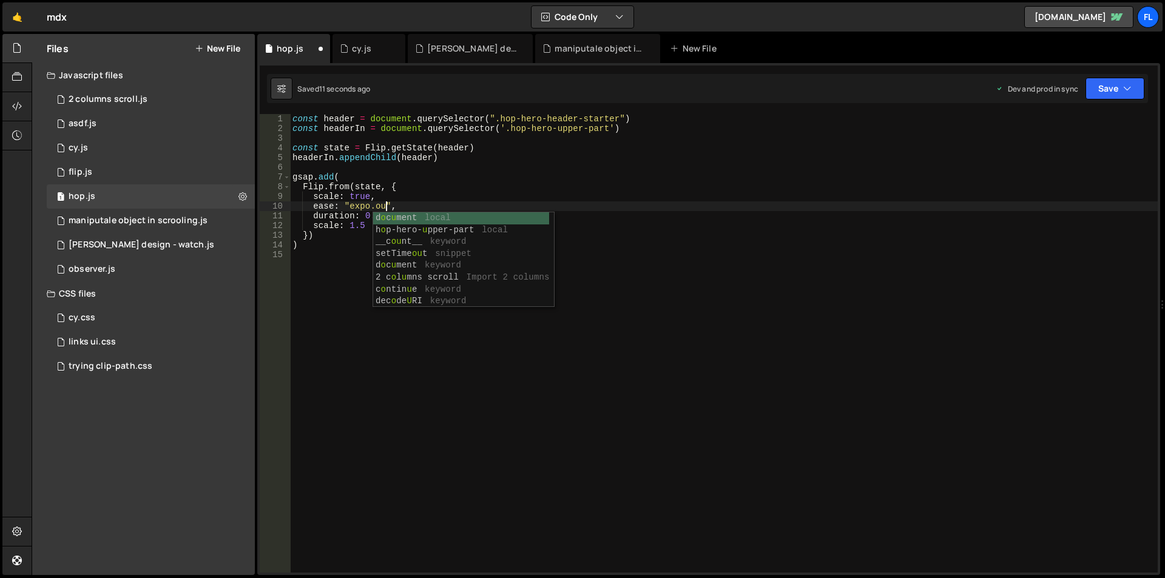
type textarea "ease: "expo.out","
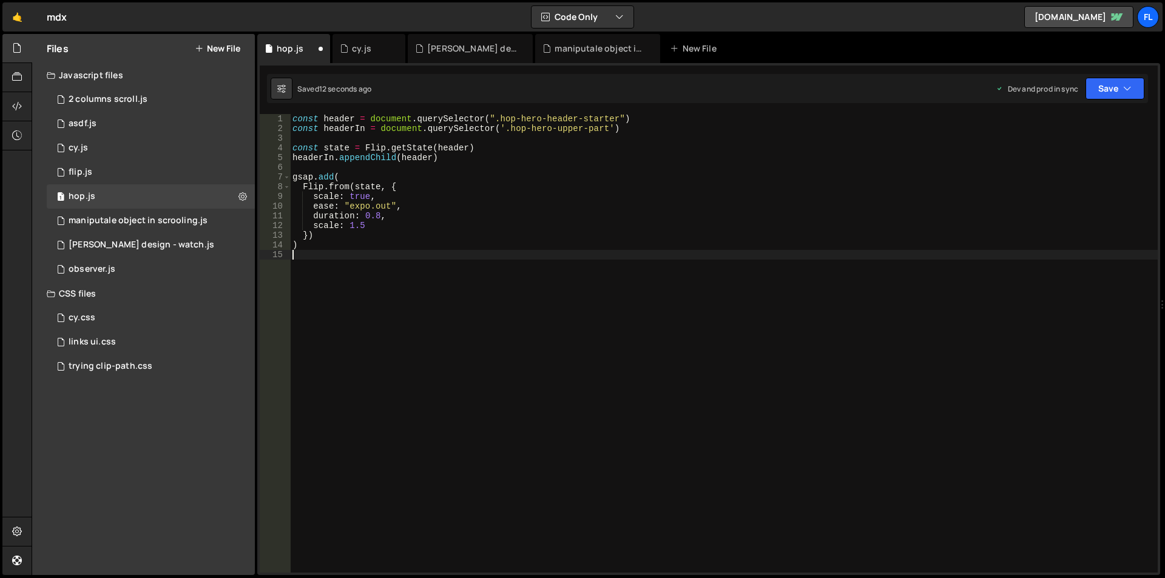
click at [424, 391] on div "const header = document . querySelector ( ".hop-hero-header-starter" ) const he…" at bounding box center [724, 353] width 868 height 478
drag, startPoint x: 390, startPoint y: 208, endPoint x: 376, endPoint y: 206, distance: 14.7
click at [376, 206] on div "const header = document . querySelector ( ".hop-hero-header-starter" ) const he…" at bounding box center [724, 353] width 868 height 478
type textarea "ease: "[DOMAIN_NAME]","
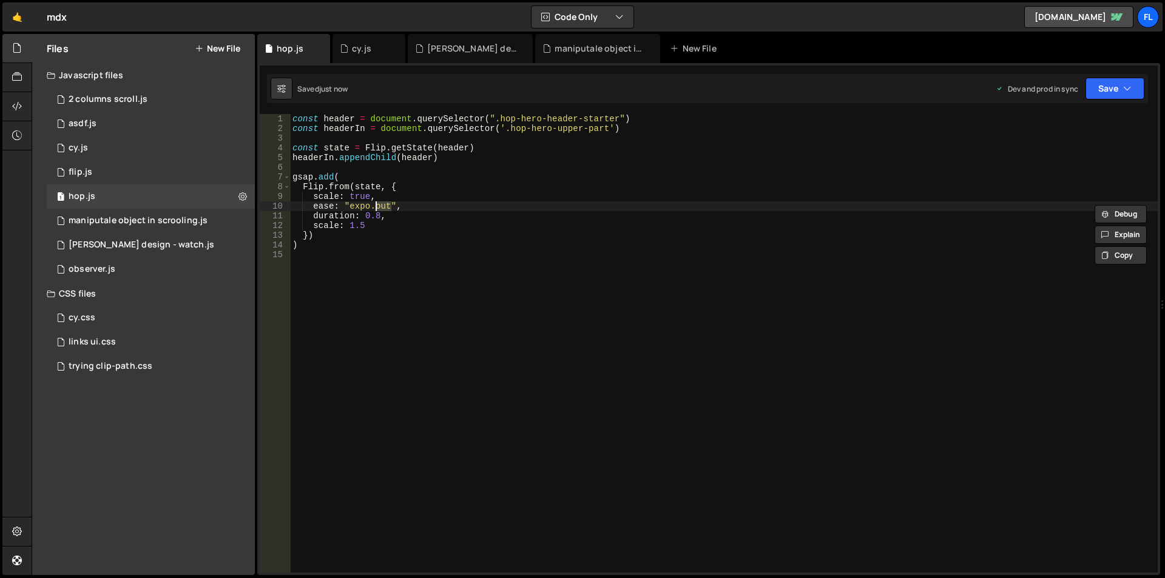
scroll to position [0, 6]
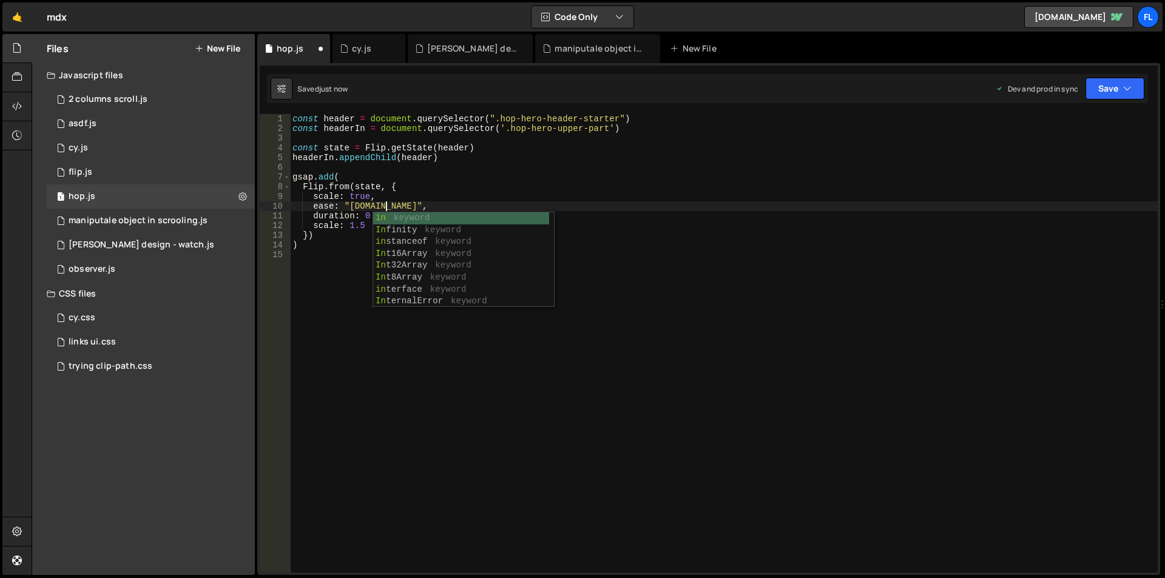
click at [319, 311] on div "const header = document . querySelector ( ".hop-hero-header-starter" ) const he…" at bounding box center [724, 353] width 868 height 478
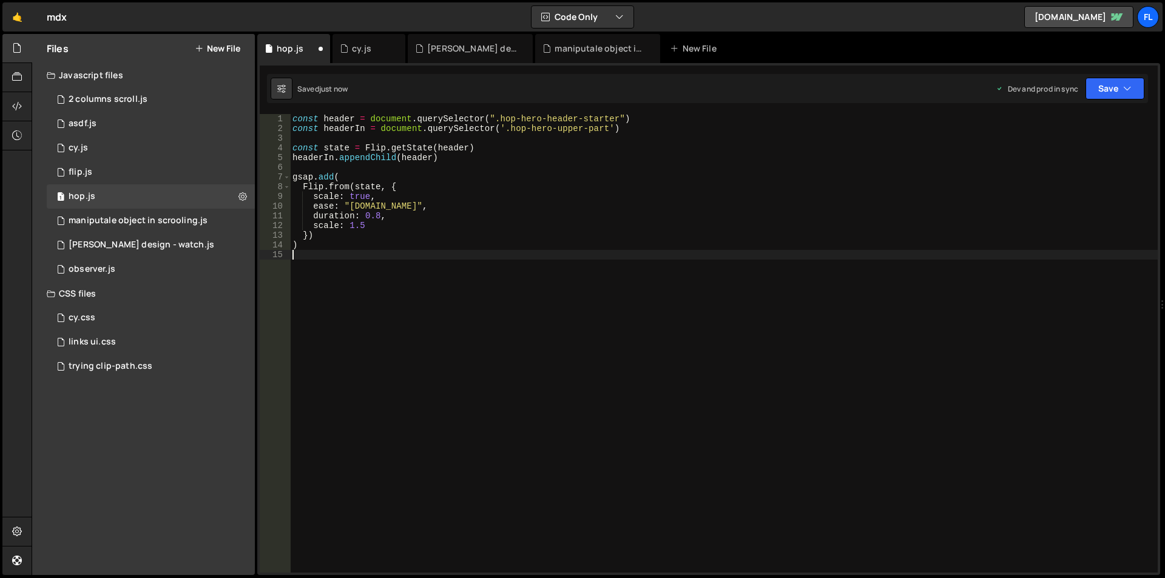
scroll to position [0, 0]
click at [312, 236] on div "const header = document . querySelector ( ".hop-hero-header-starter" ) const he…" at bounding box center [724, 353] width 868 height 478
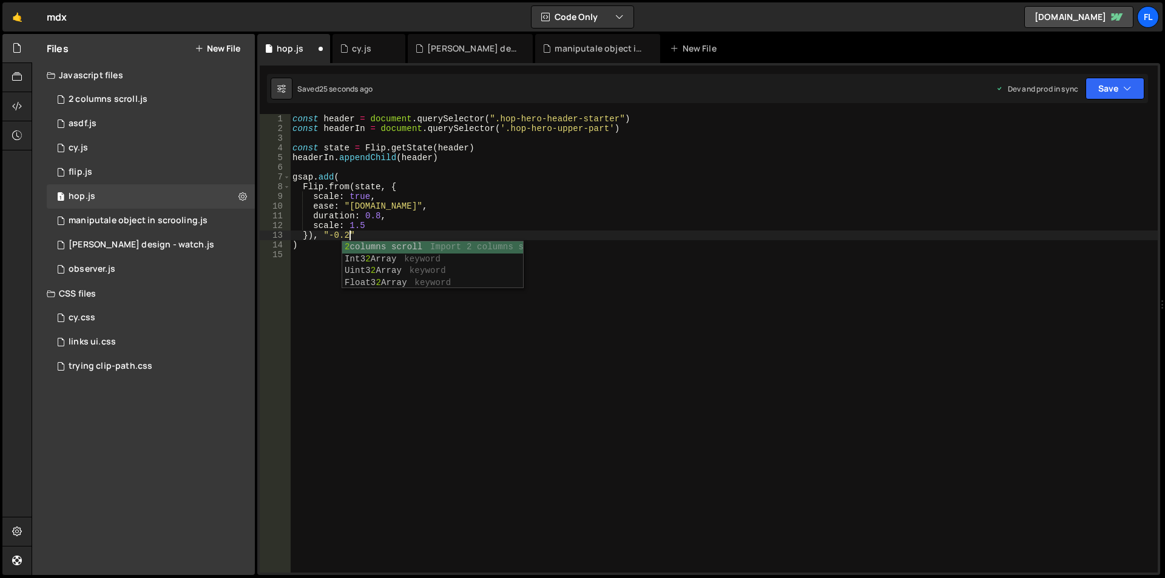
scroll to position [0, 4]
click at [343, 237] on div "const header = document . querySelector ( ".hop-hero-header-starter" ) const he…" at bounding box center [724, 353] width 868 height 478
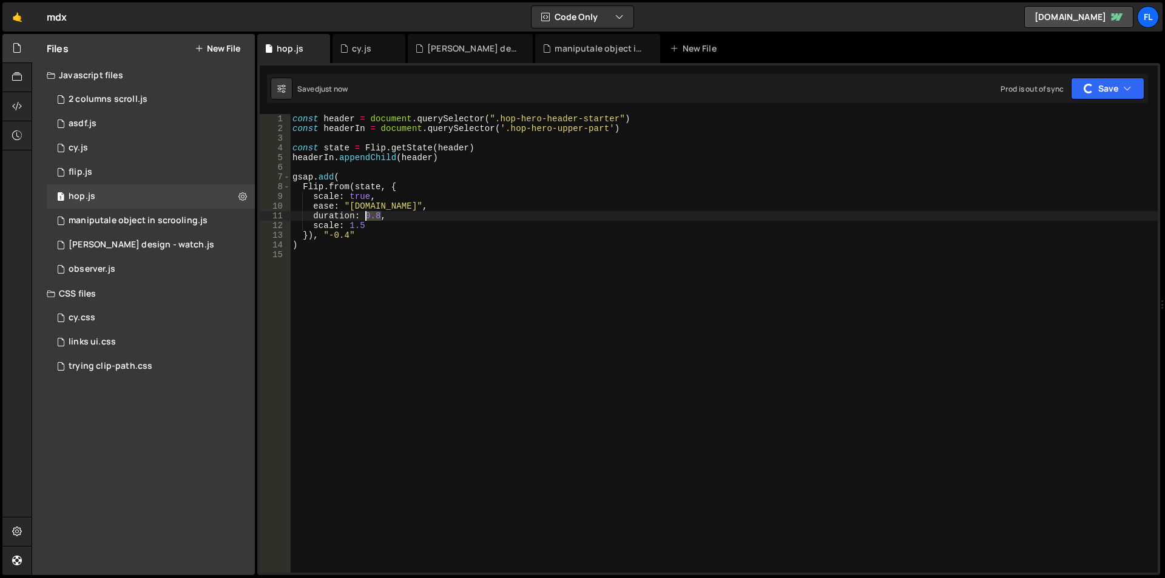
drag, startPoint x: 379, startPoint y: 217, endPoint x: 365, endPoint y: 217, distance: 14.0
click at [365, 217] on div "const header = document . querySelector ( ".hop-hero-header-starter" ) const he…" at bounding box center [724, 353] width 868 height 478
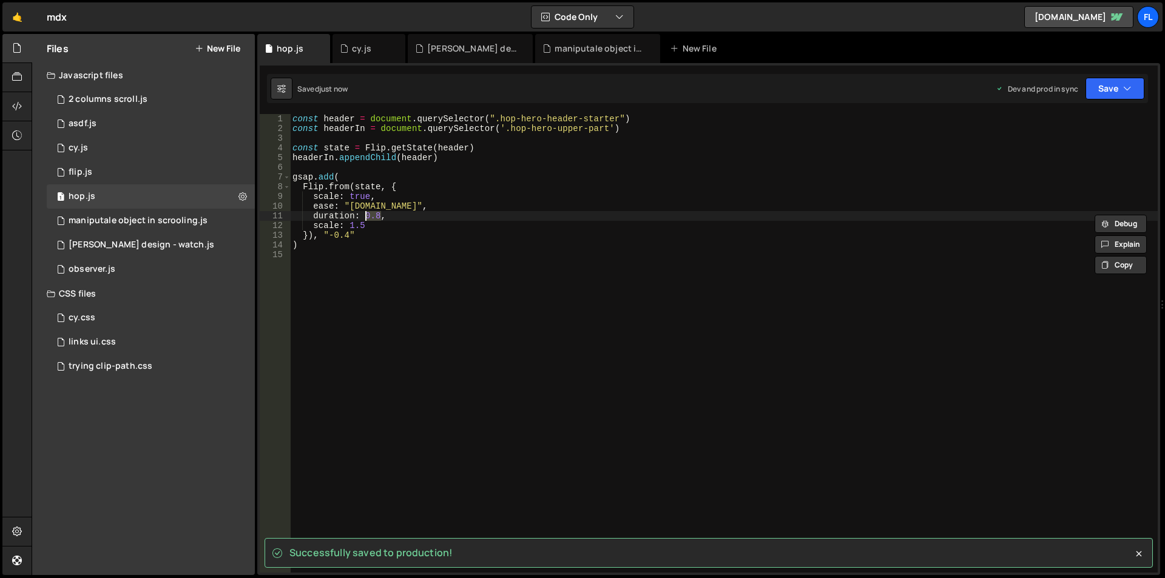
scroll to position [0, 5]
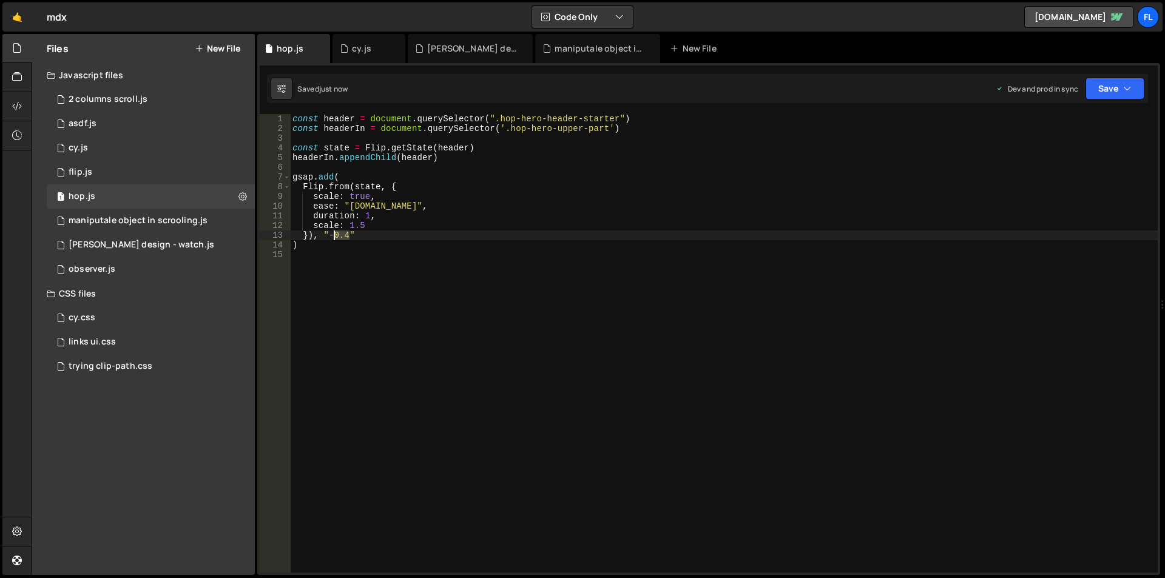
drag, startPoint x: 344, startPoint y: 237, endPoint x: 335, endPoint y: 238, distance: 9.1
click at [335, 238] on div "const header = document . querySelector ( ".hop-hero-header-starter" ) const he…" at bounding box center [724, 353] width 868 height 478
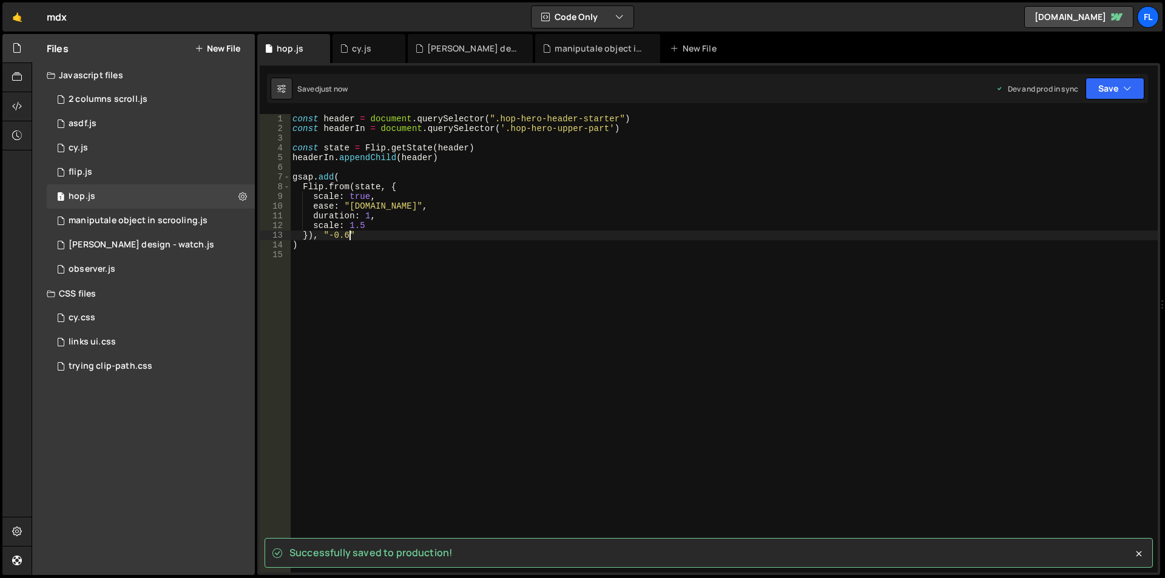
type textarea "}), "-0.6""
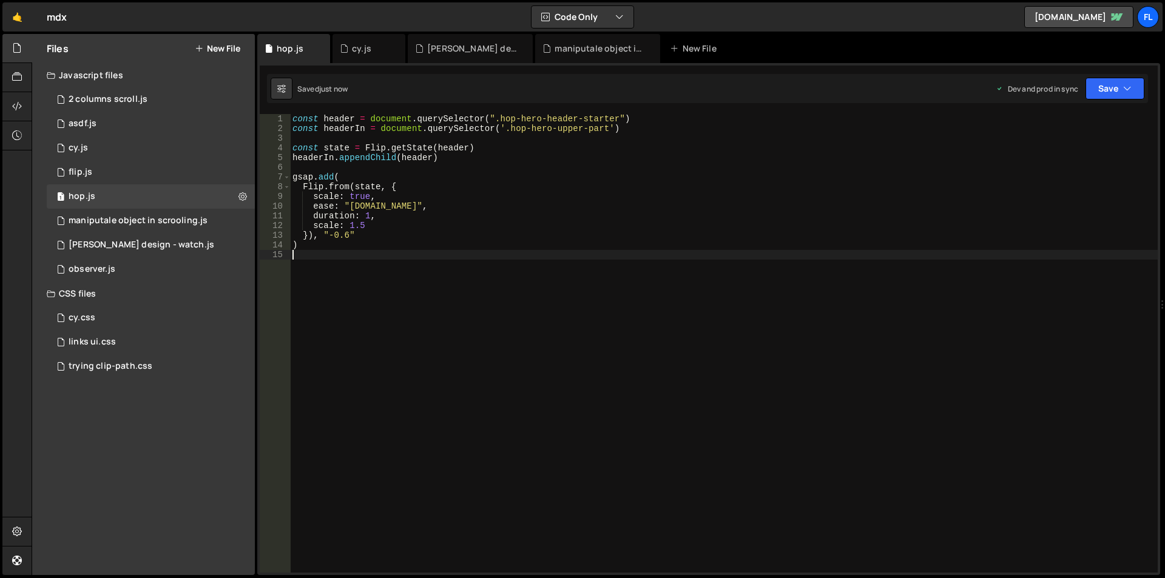
click at [353, 266] on div "const header = document . querySelector ( ".hop-hero-header-starter" ) const he…" at bounding box center [724, 353] width 868 height 478
click at [244, 194] on icon at bounding box center [242, 197] width 8 height 12
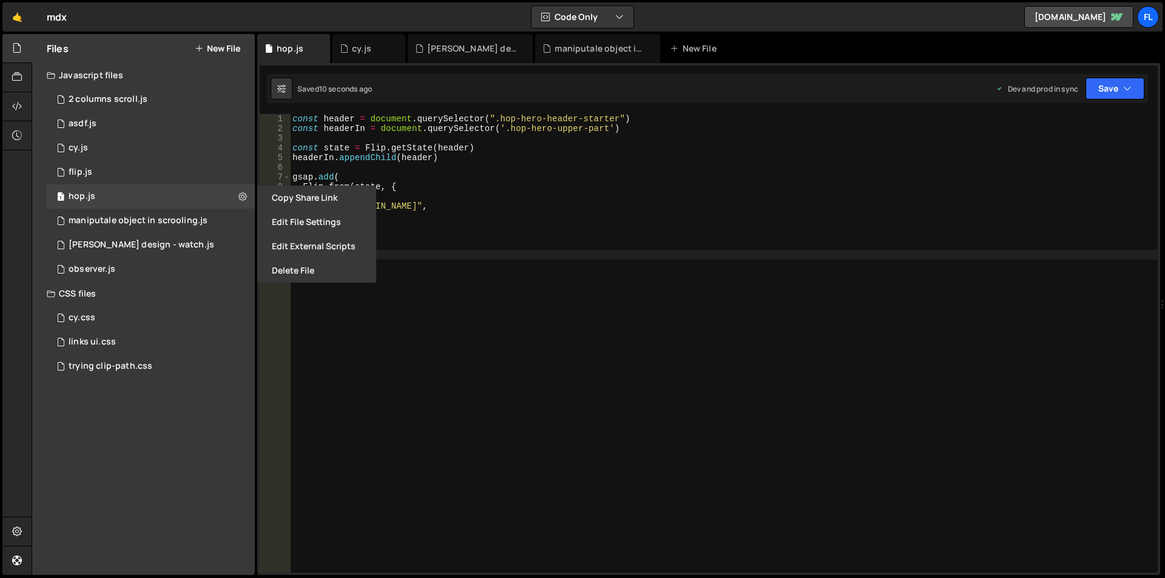
click at [276, 266] on button "Delete File" at bounding box center [316, 270] width 119 height 24
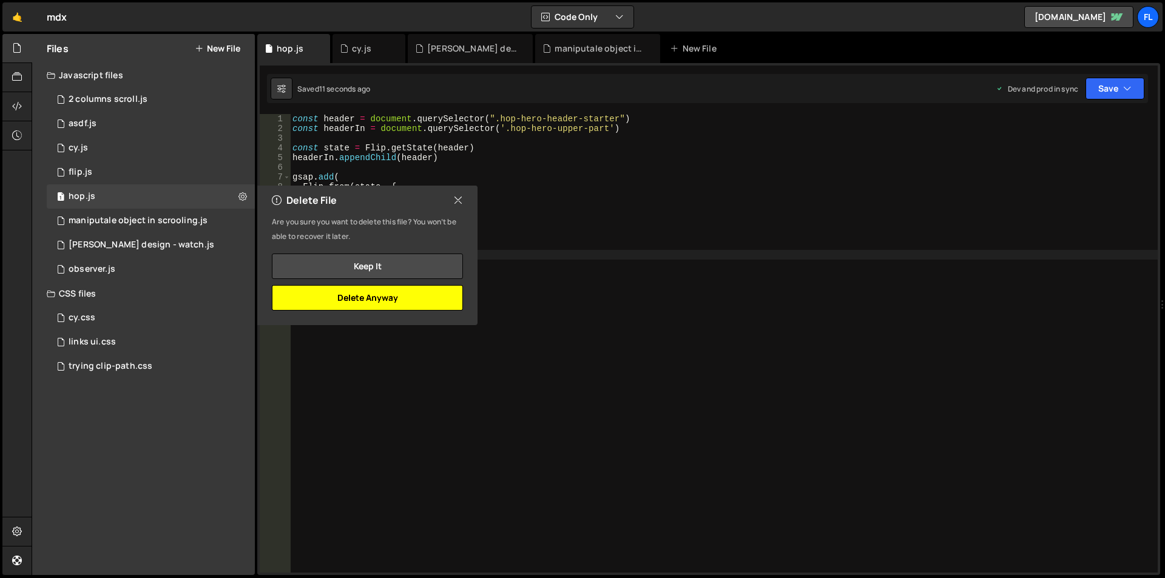
click at [404, 303] on button "Delete Anyway" at bounding box center [367, 297] width 191 height 25
